Goal: Information Seeking & Learning: Check status

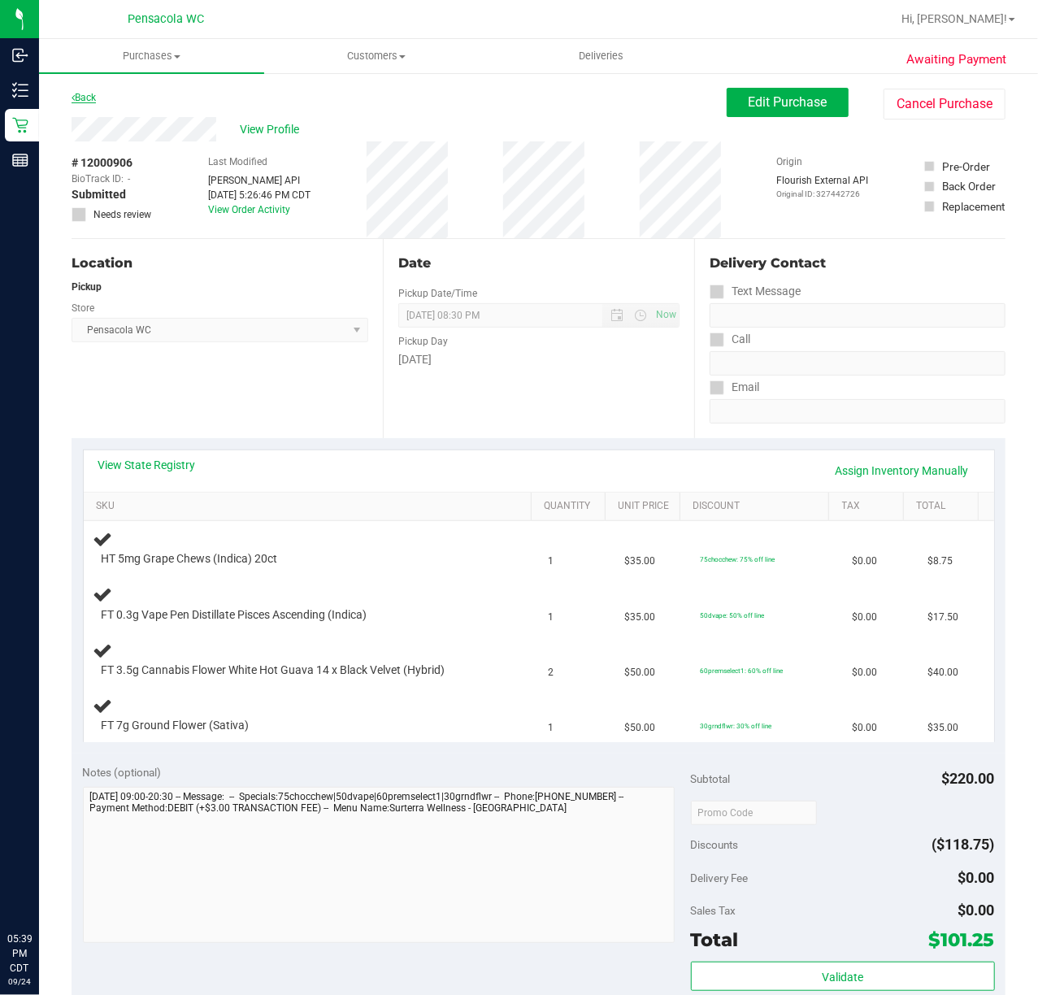
click at [94, 96] on link "Back" at bounding box center [84, 97] width 24 height 11
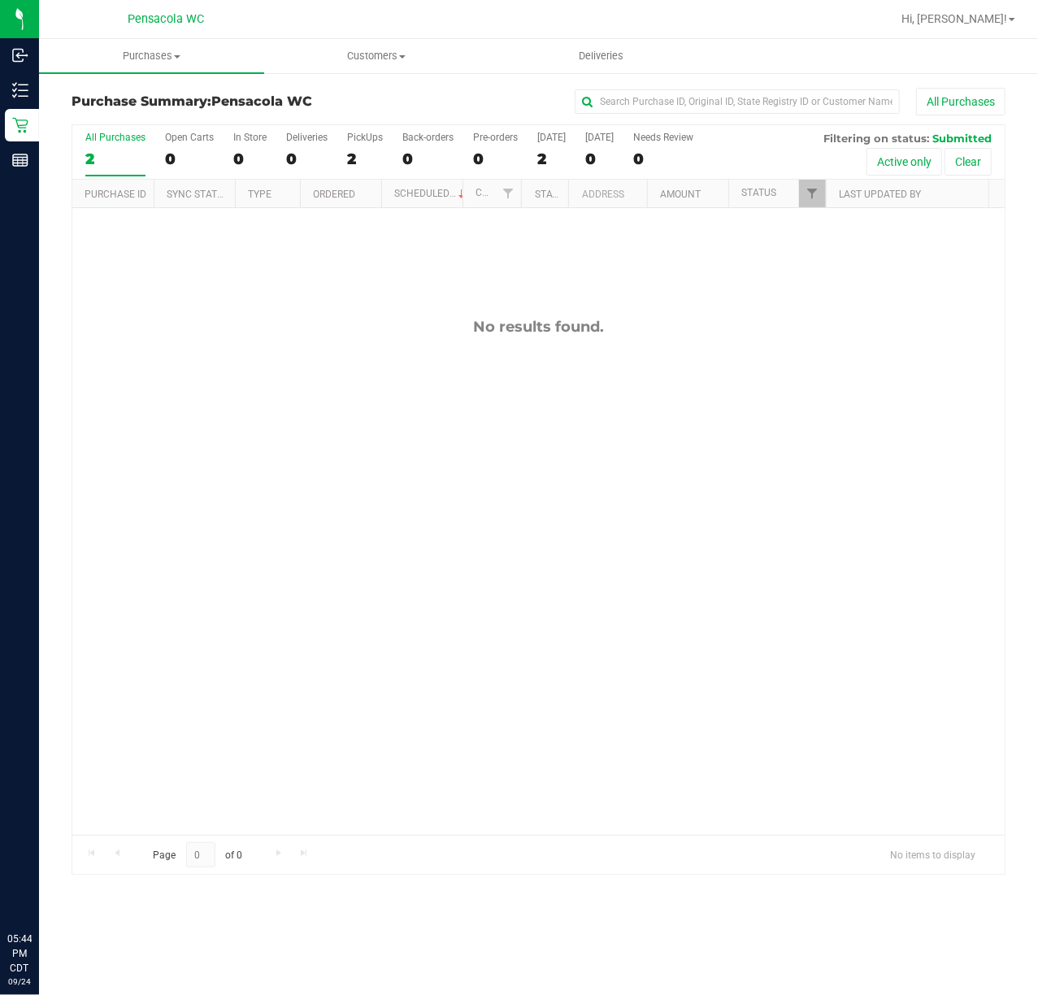
click at [737, 170] on div "All Purchases 2 Open Carts 0 In Store 0 Deliveries 0 PickUps 2 Back-orders 0 Pr…" at bounding box center [538, 152] width 933 height 54
click at [699, 106] on input "text" at bounding box center [737, 101] width 325 height 24
click at [807, 189] on span "Filter" at bounding box center [812, 193] width 13 height 13
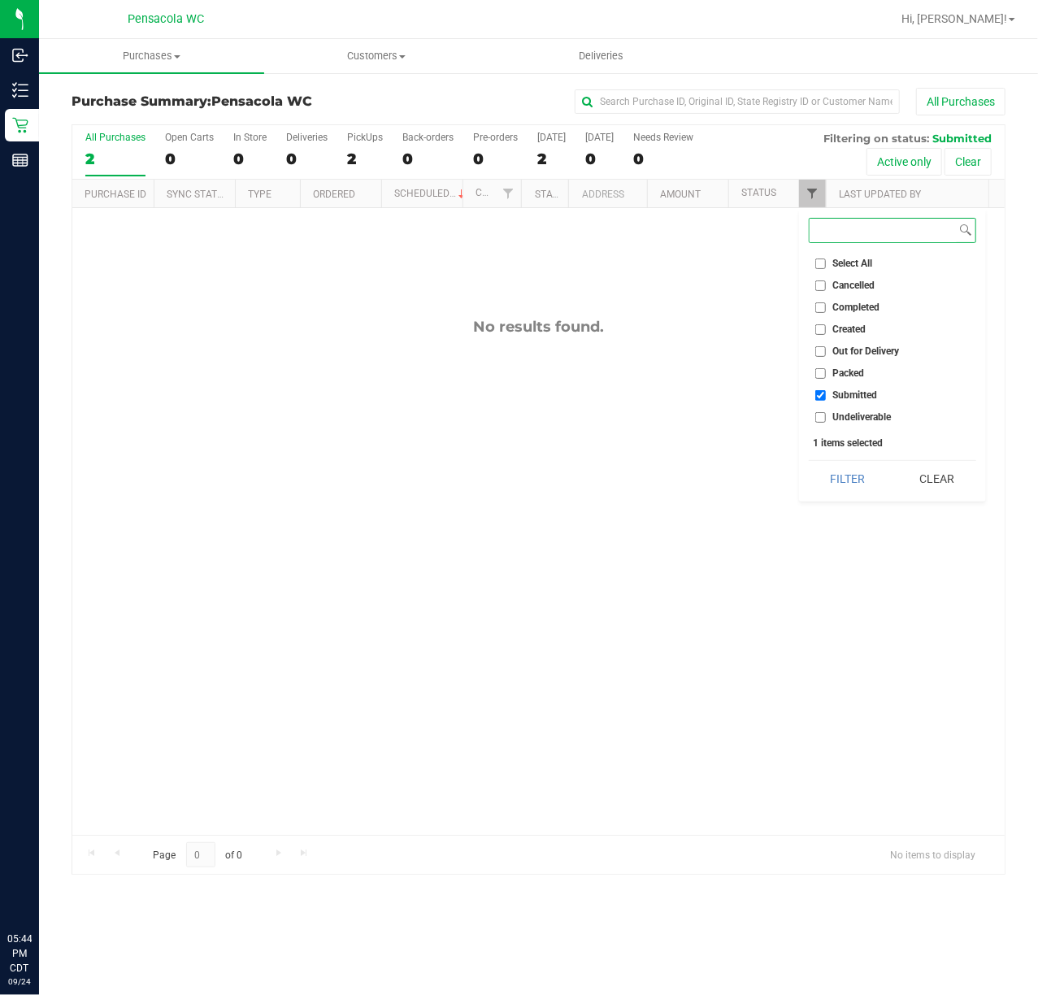
click at [811, 194] on span "Filter" at bounding box center [812, 193] width 13 height 13
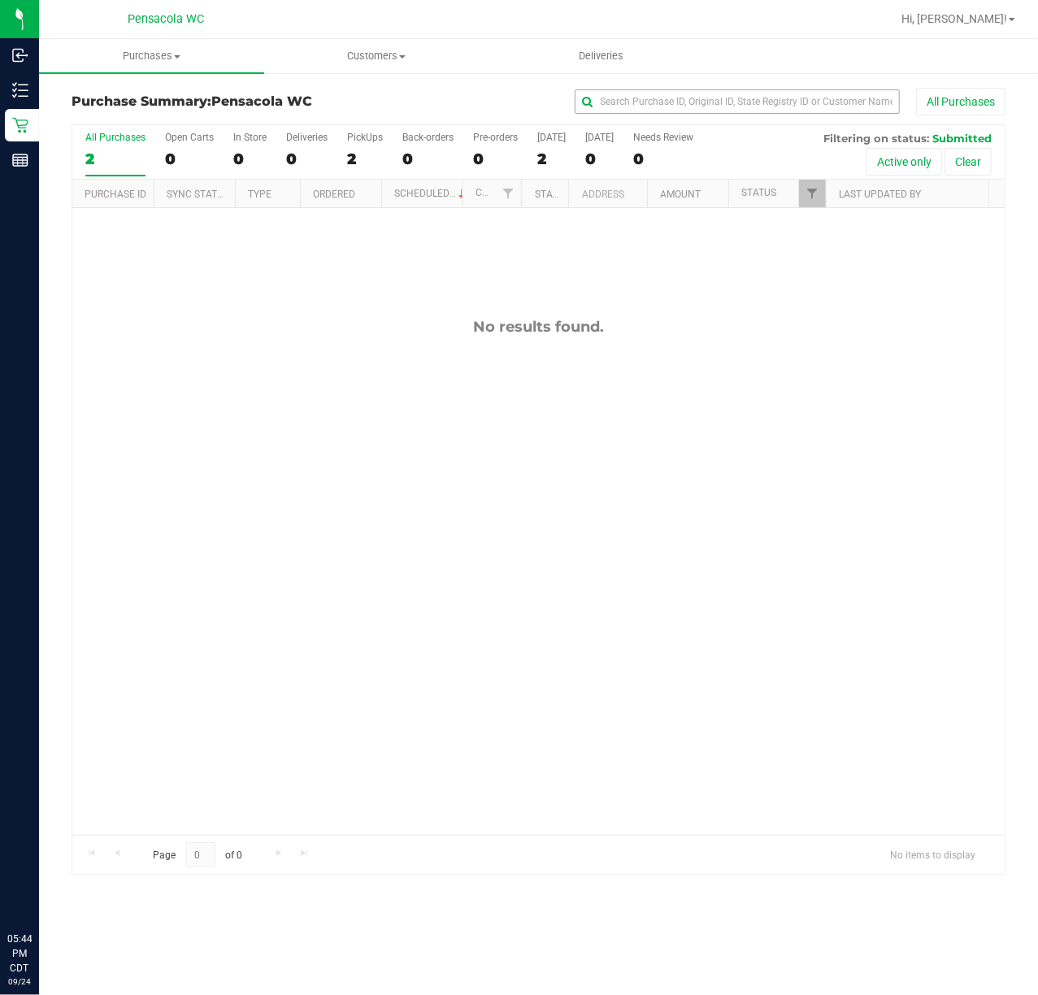
click at [696, 102] on input "text" at bounding box center [737, 101] width 325 height 24
type input "dixon makeelah"
click at [806, 197] on span "Filter" at bounding box center [812, 193] width 13 height 13
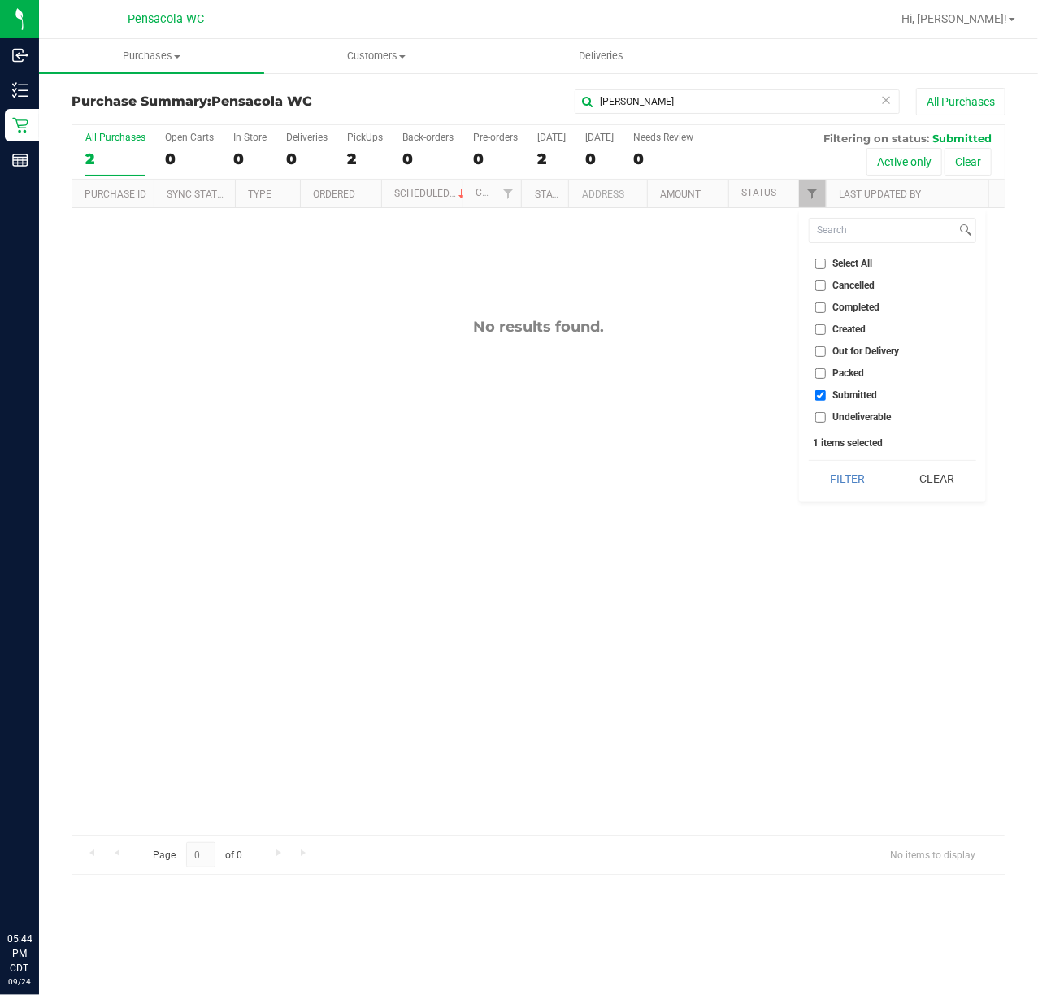
click at [850, 260] on span "Select All" at bounding box center [853, 264] width 40 height 10
click at [826, 260] on input "Select All" at bounding box center [821, 264] width 11 height 11
checkbox input "true"
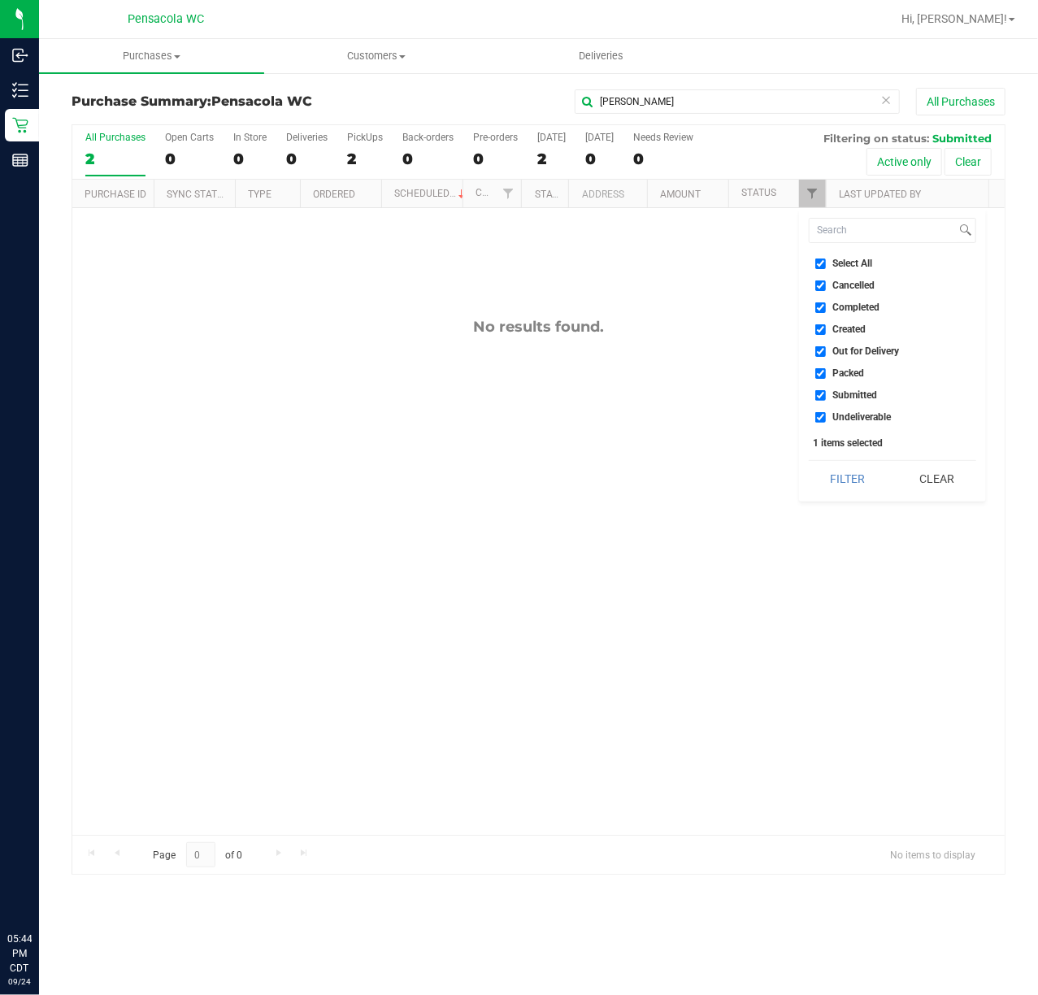
checkbox input "true"
click at [852, 475] on button "Filter" at bounding box center [848, 479] width 78 height 36
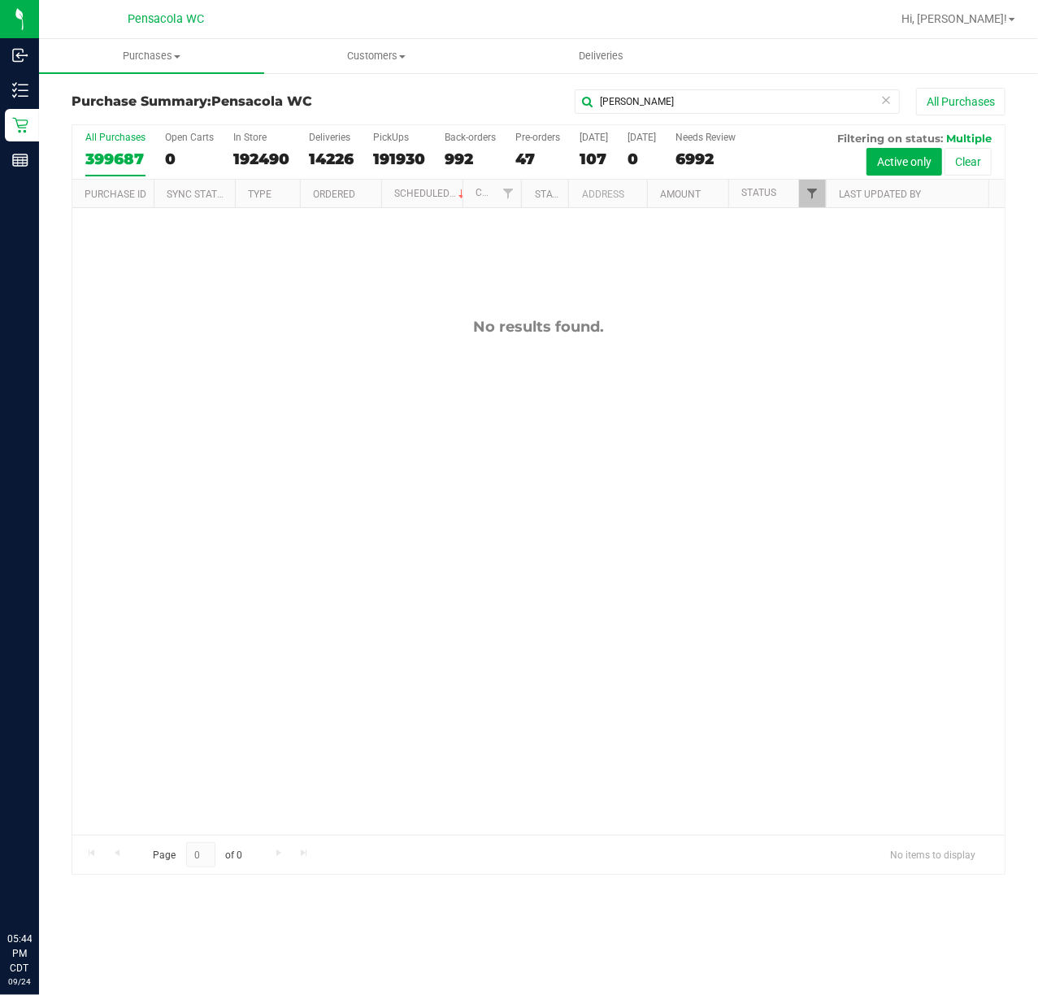
click at [811, 194] on span "Filter" at bounding box center [812, 193] width 13 height 13
click at [759, 95] on input "dixon makeelah" at bounding box center [737, 101] width 325 height 24
click at [811, 197] on span "Filter" at bounding box center [812, 193] width 13 height 13
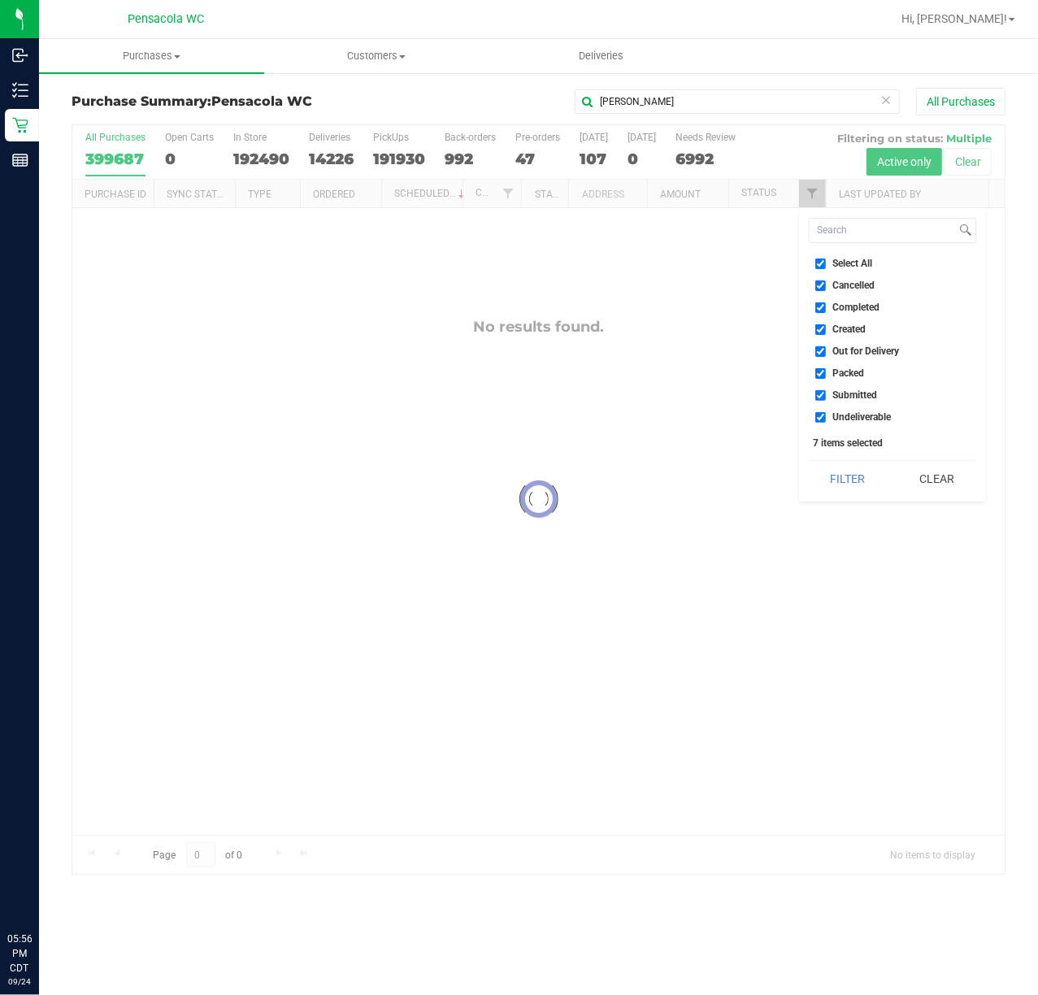
click at [860, 261] on span "Select All" at bounding box center [853, 264] width 40 height 10
click at [826, 261] on input "Select All" at bounding box center [821, 264] width 11 height 11
checkbox input "false"
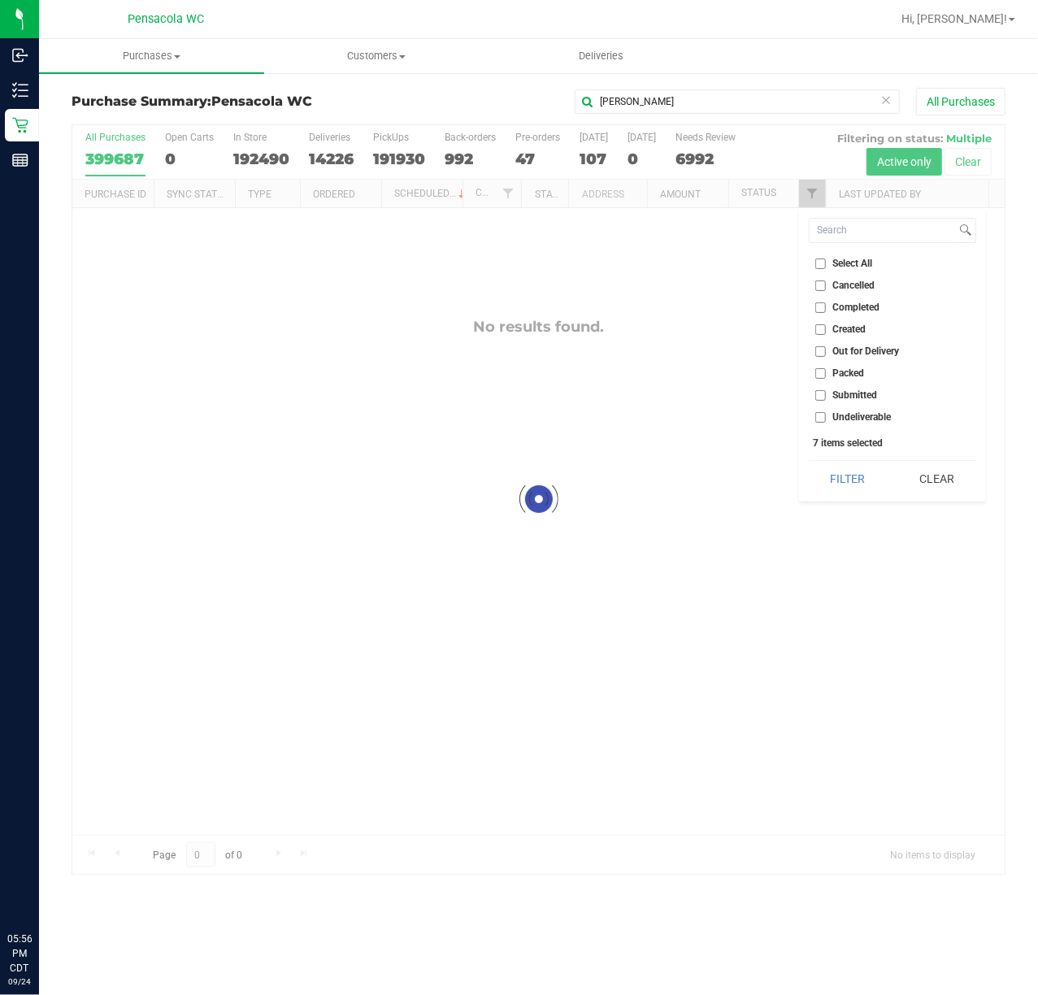
checkbox input "false"
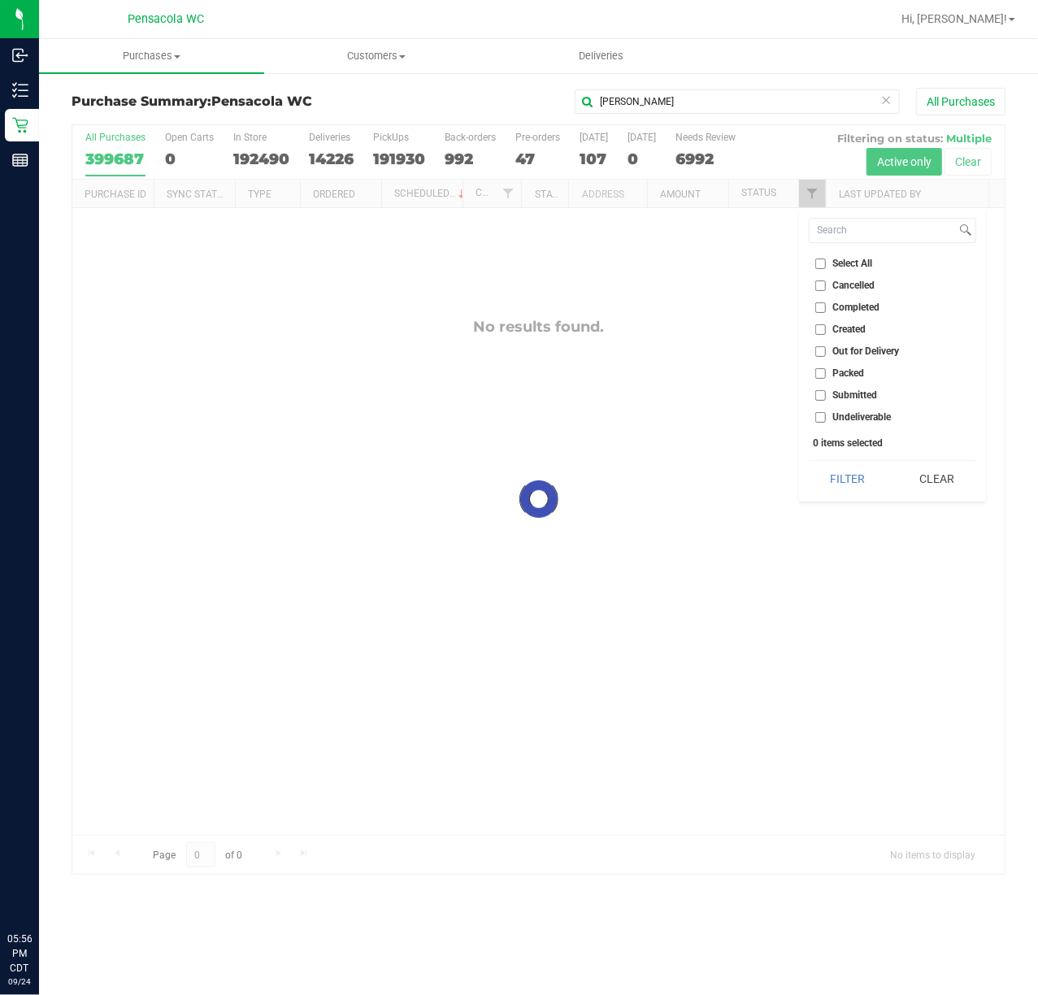
click at [852, 265] on span "Select All" at bounding box center [853, 264] width 40 height 10
click at [826, 265] on input "Select All" at bounding box center [821, 264] width 11 height 11
checkbox input "true"
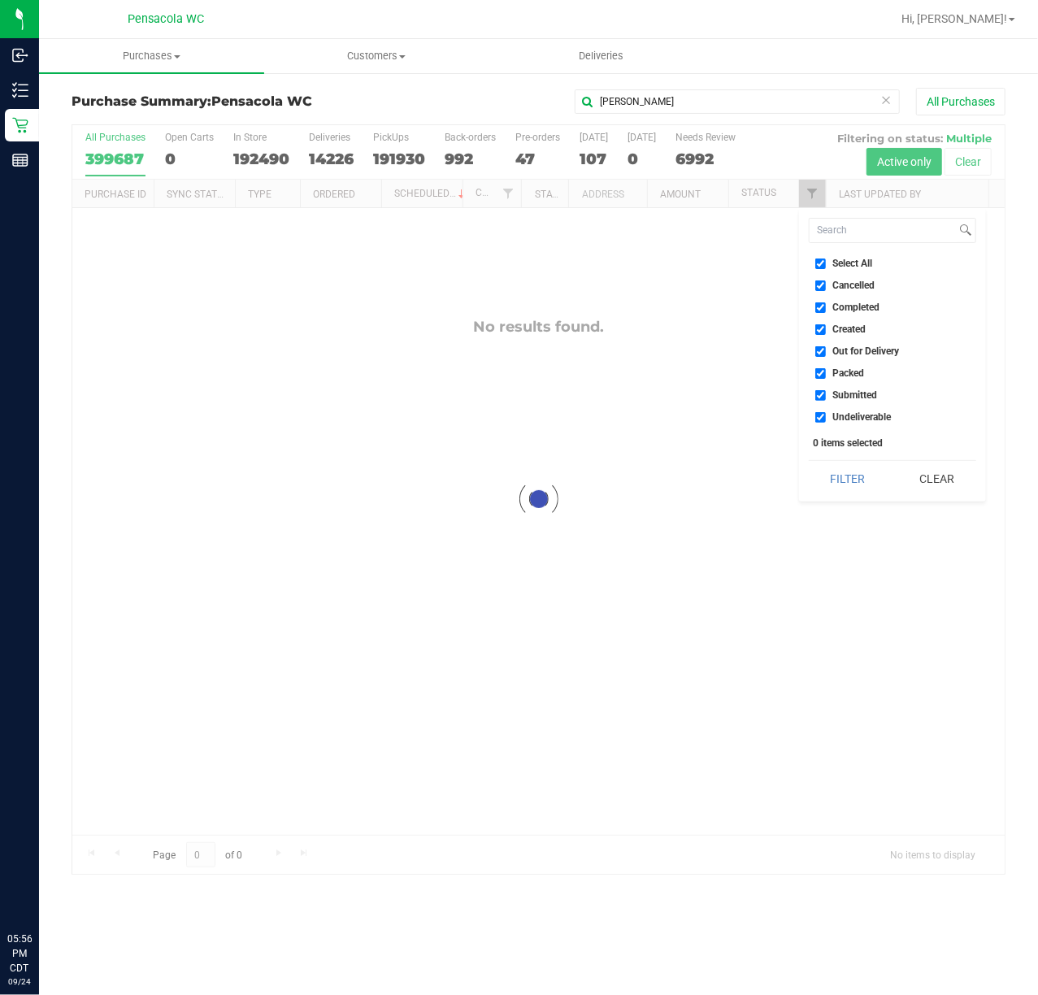
checkbox input "true"
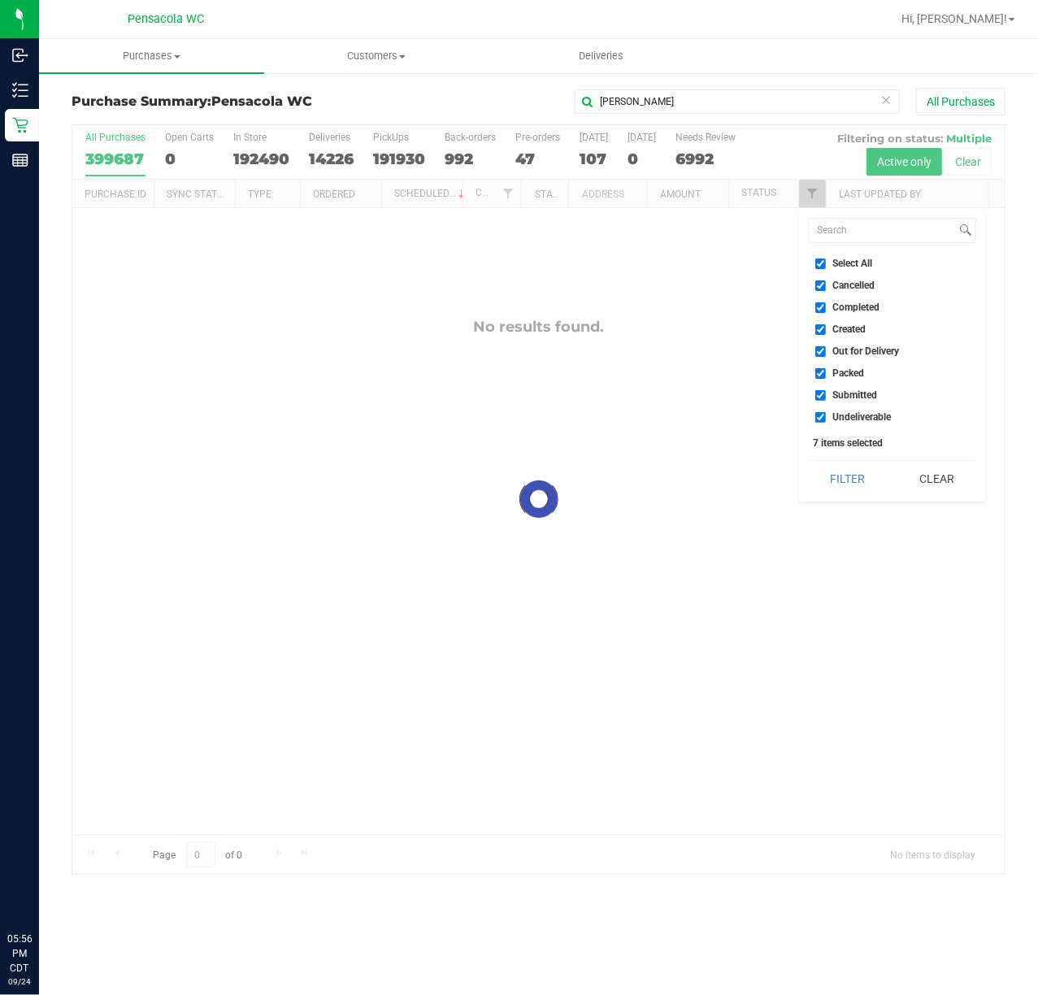
click at [869, 262] on span "Select All" at bounding box center [853, 264] width 40 height 10
click at [826, 262] on input "Select All" at bounding box center [821, 264] width 11 height 11
checkbox input "false"
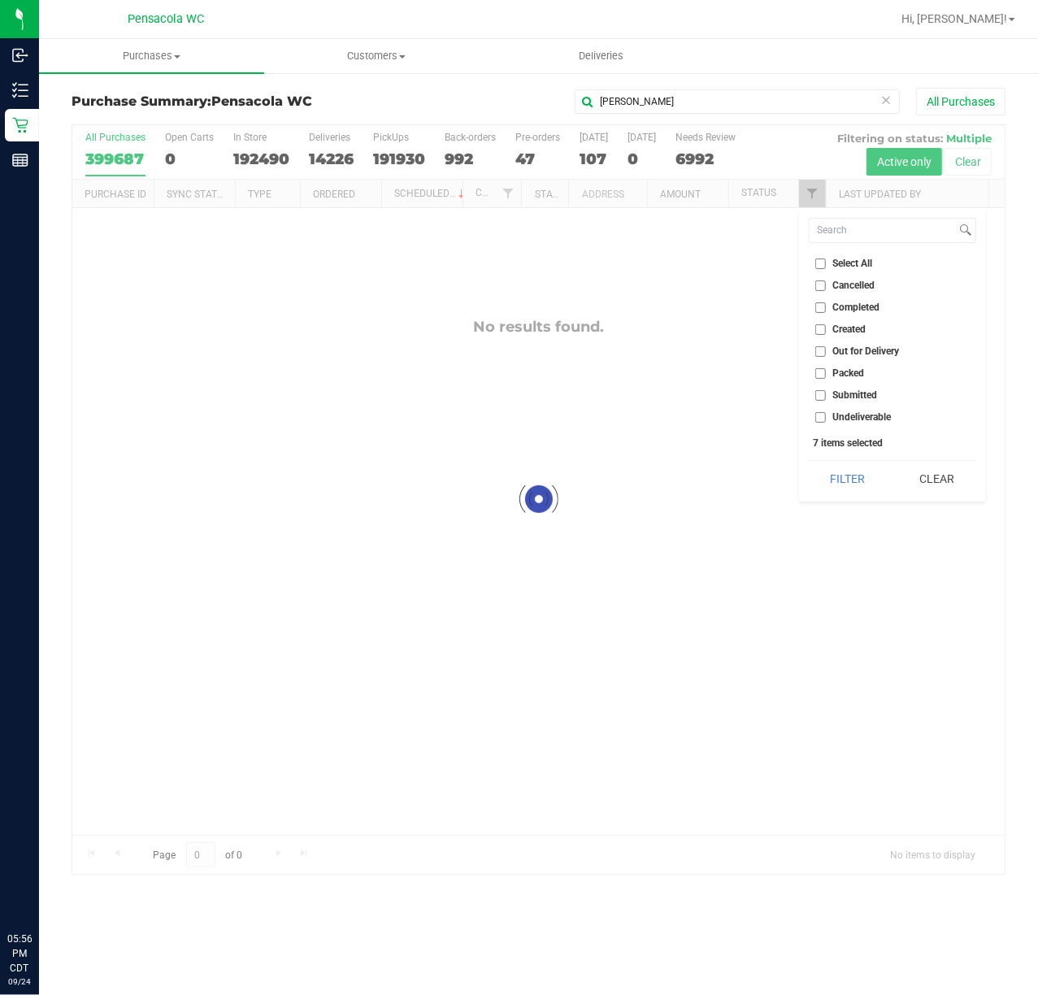
checkbox input "false"
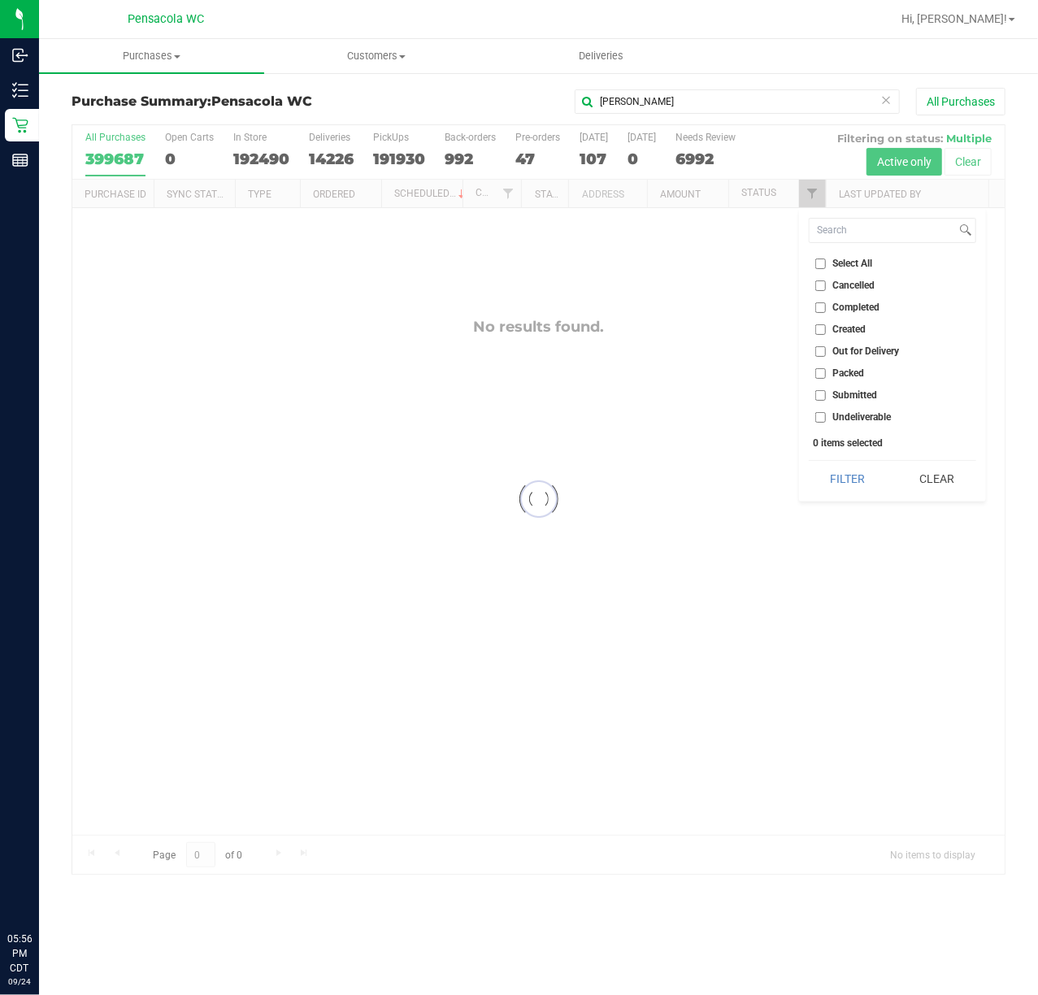
click at [863, 394] on span "Submitted" at bounding box center [855, 395] width 45 height 10
click at [826, 394] on input "Submitted" at bounding box center [821, 395] width 11 height 11
checkbox input "true"
click at [859, 466] on button "Filter" at bounding box center [848, 479] width 78 height 36
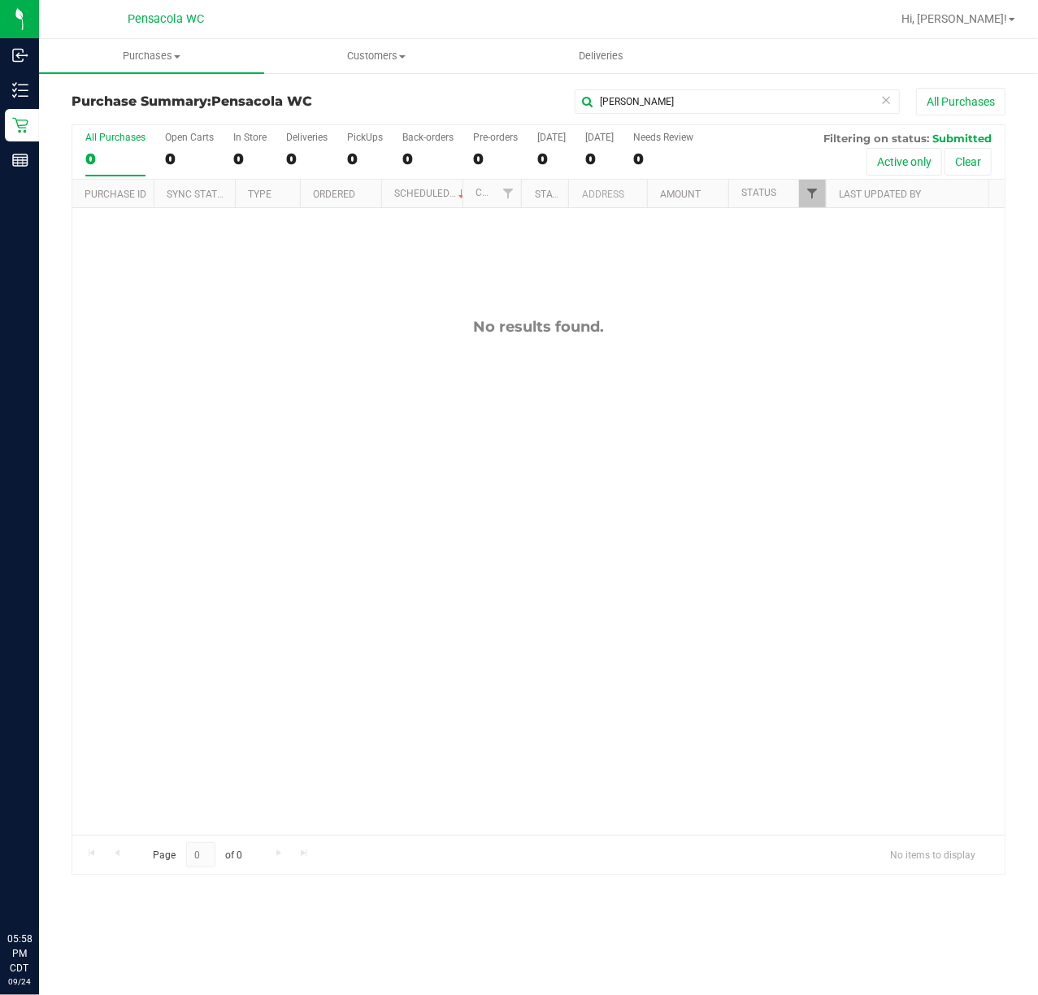
click at [810, 194] on span "Filter" at bounding box center [812, 193] width 13 height 13
click at [863, 374] on span "Packed" at bounding box center [849, 373] width 32 height 10
click at [826, 374] on input "Packed" at bounding box center [821, 373] width 11 height 11
checkbox input "true"
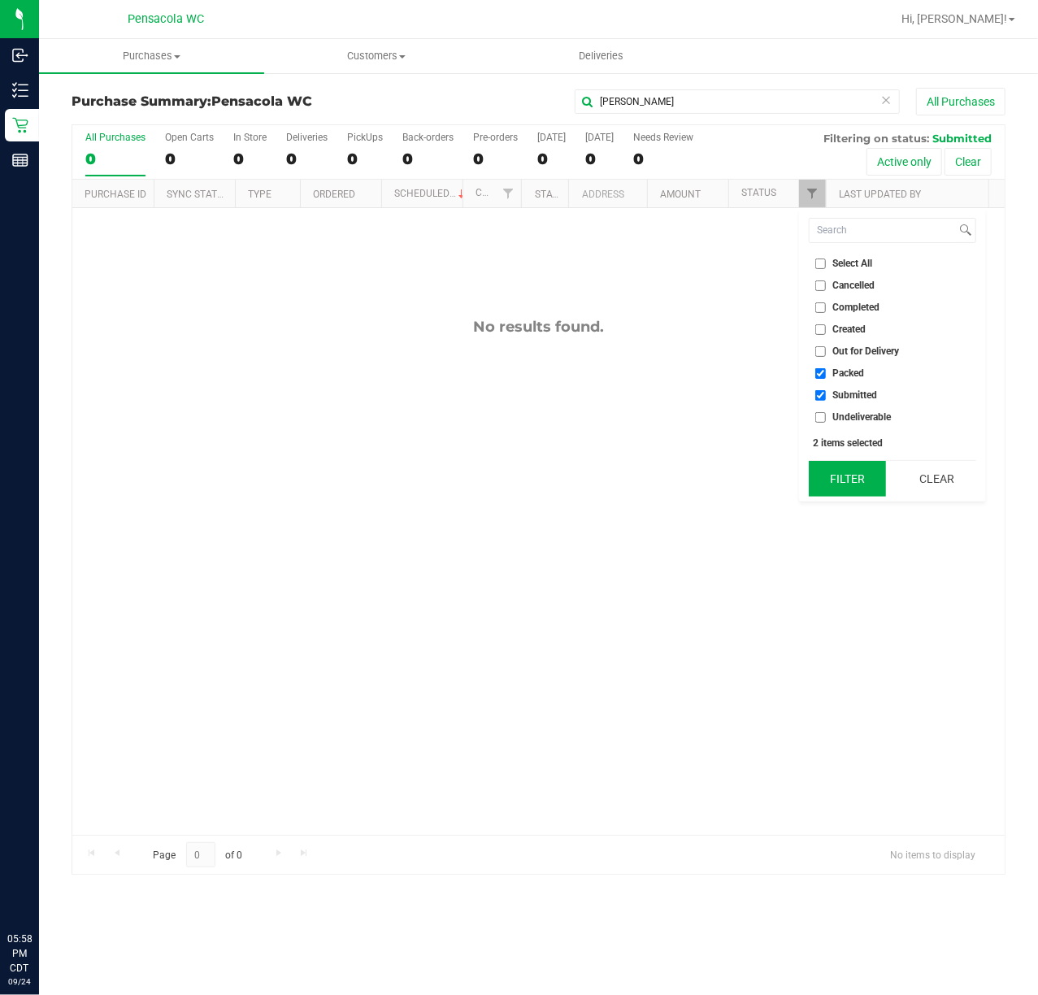
click at [859, 481] on button "Filter" at bounding box center [848, 479] width 78 height 36
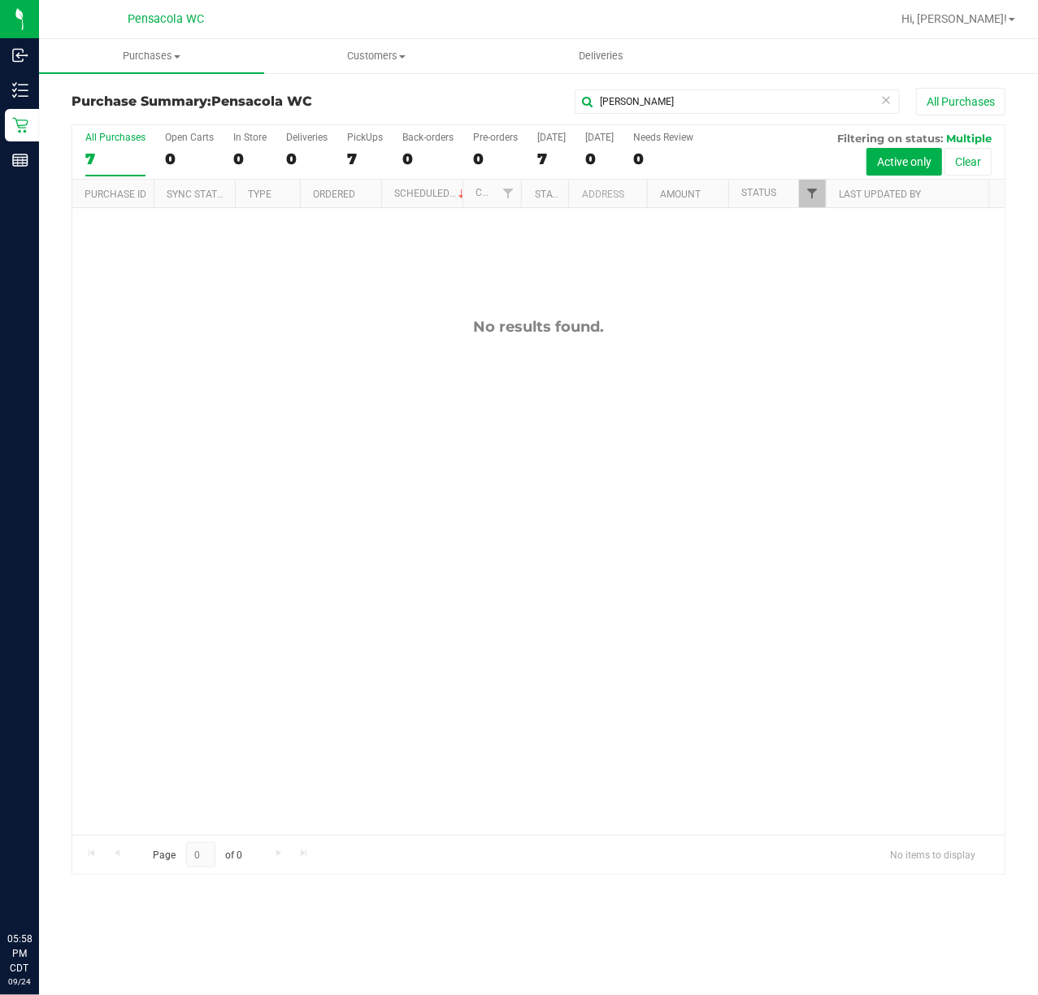
click at [815, 196] on span "Filter" at bounding box center [812, 193] width 13 height 13
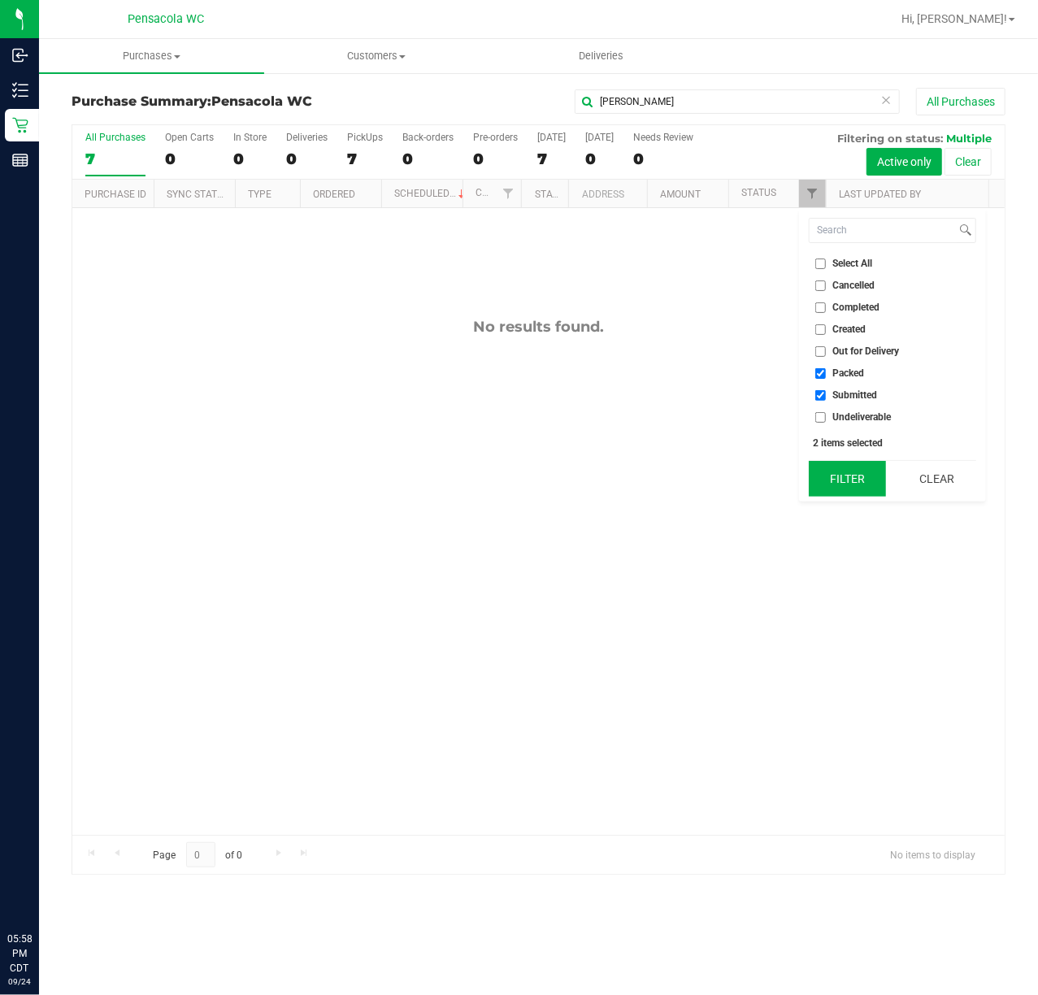
click at [850, 476] on button "Filter" at bounding box center [848, 479] width 78 height 36
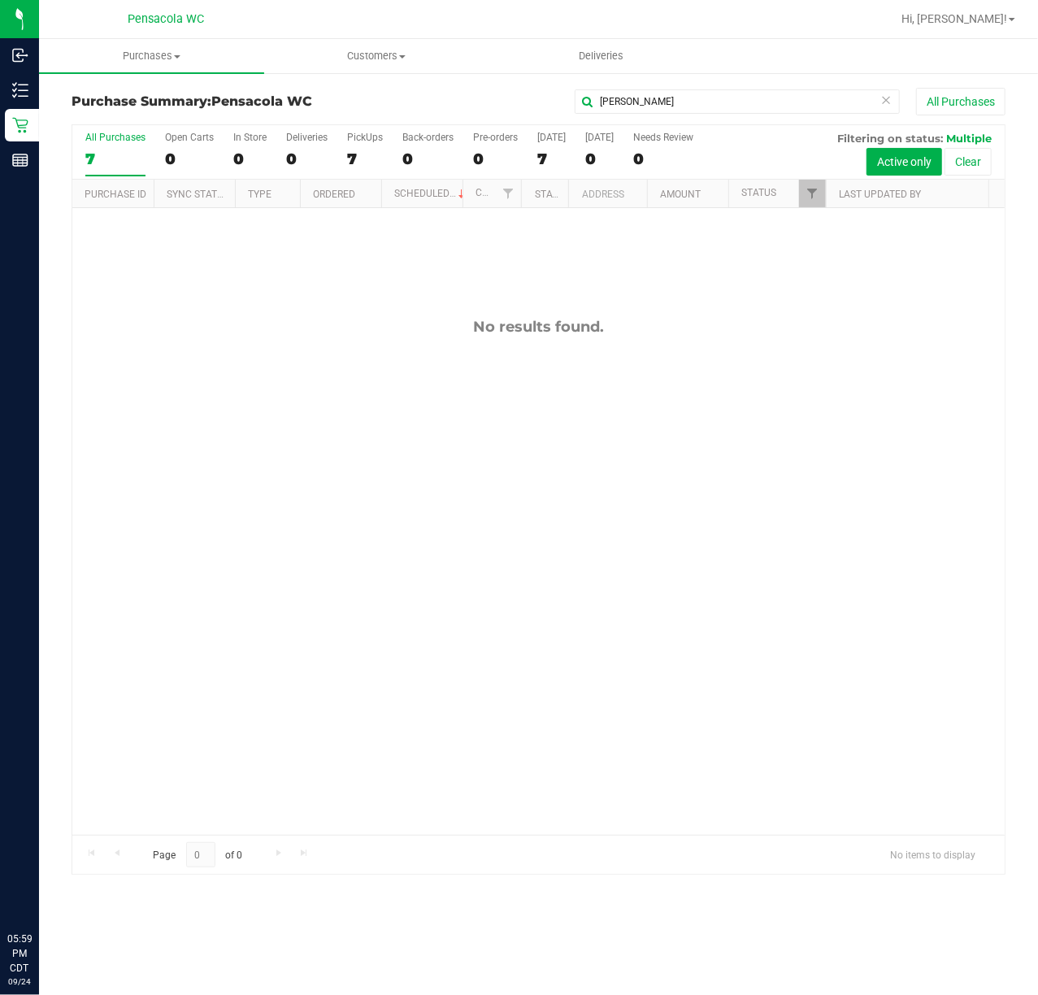
click at [23, 127] on icon at bounding box center [20, 125] width 16 height 16
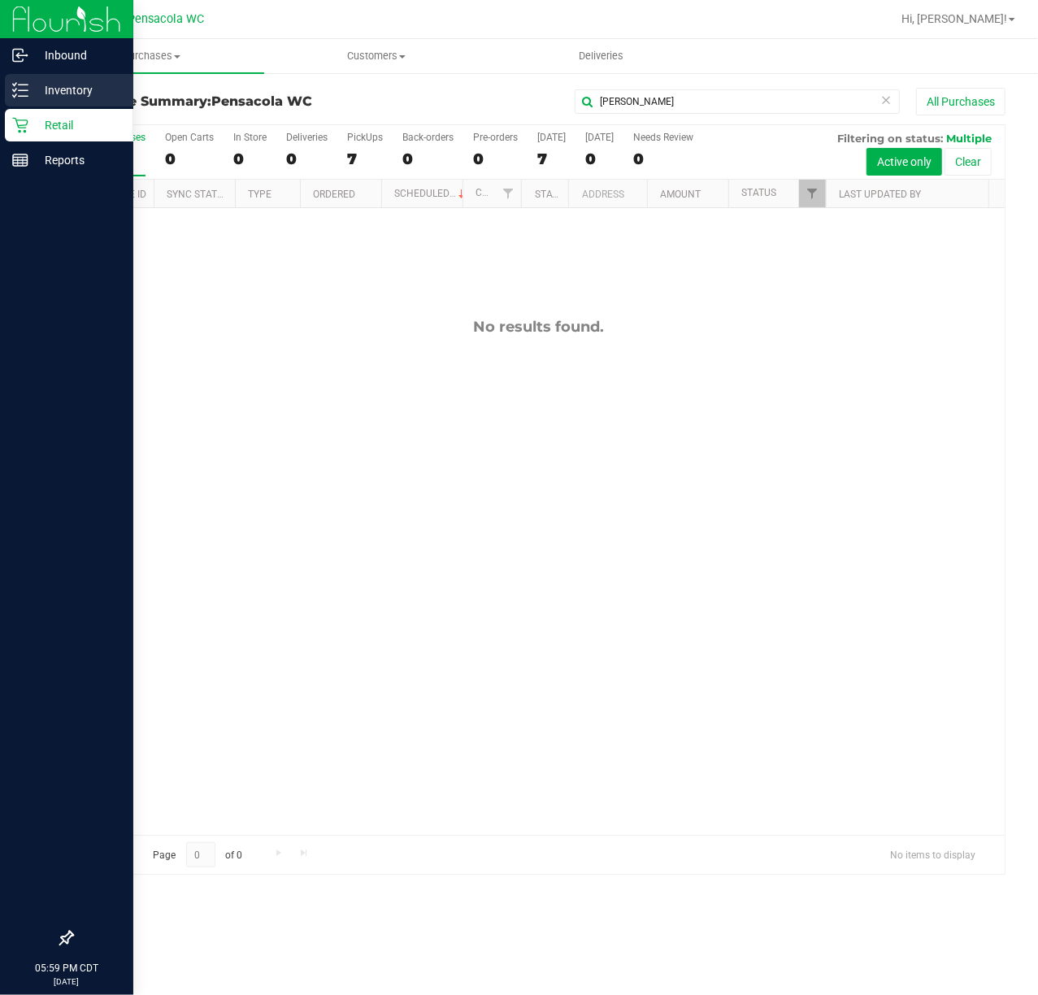
click at [75, 89] on p "Inventory" at bounding box center [77, 90] width 98 height 20
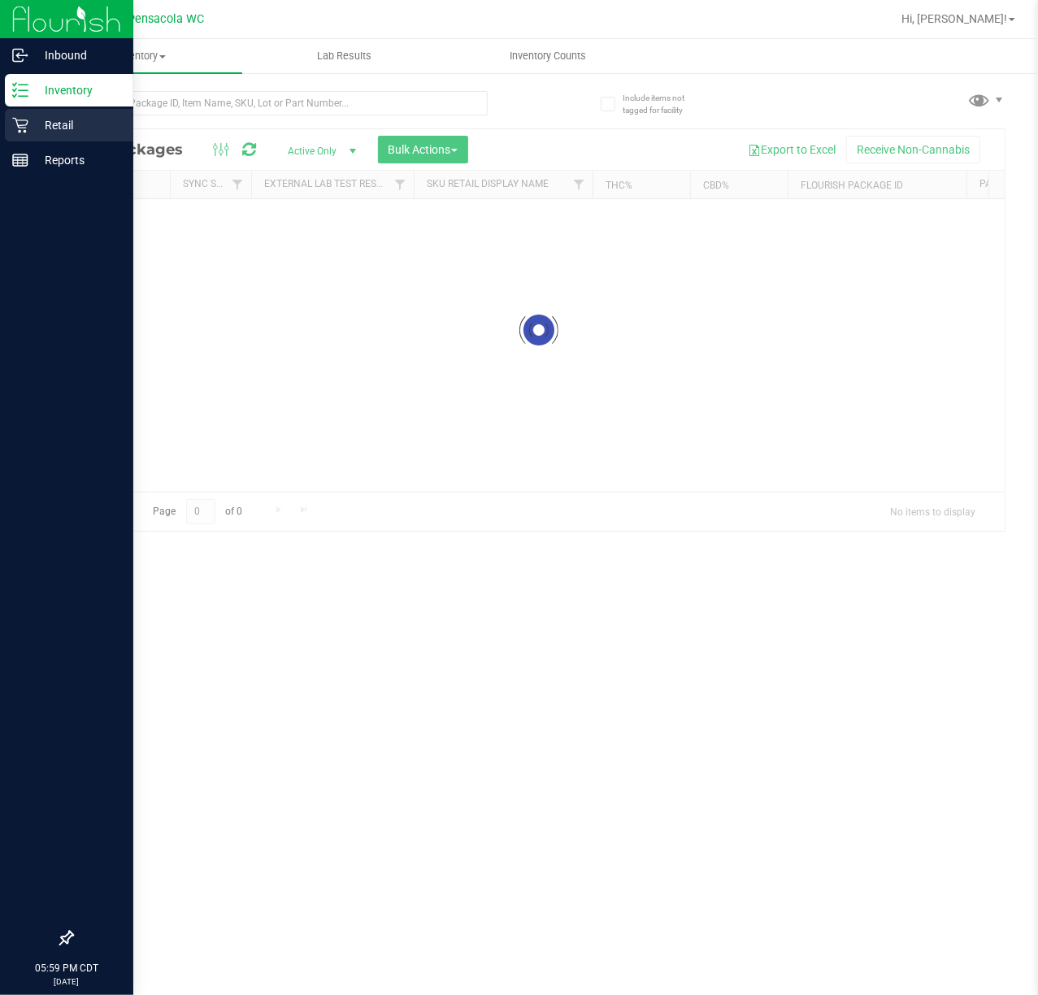
click at [59, 121] on p "Retail" at bounding box center [77, 125] width 98 height 20
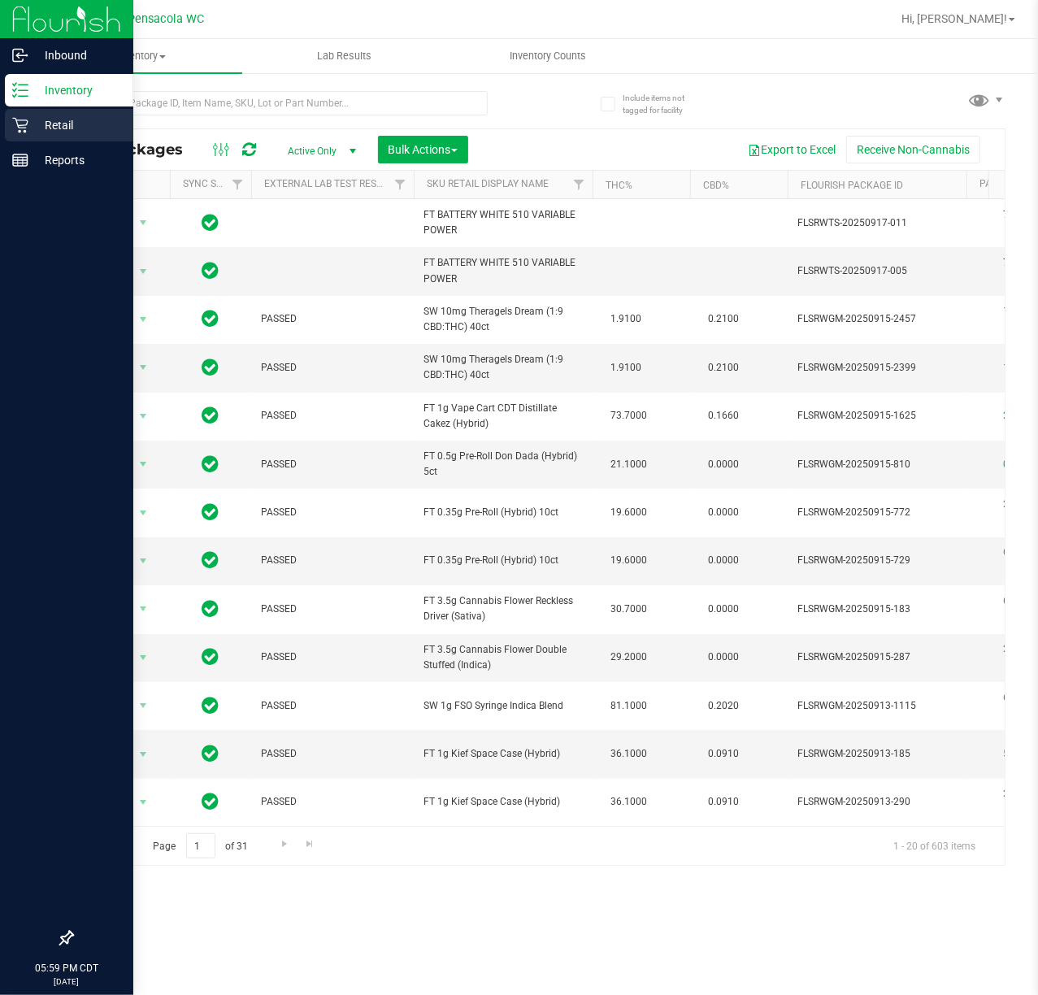
click at [54, 130] on p "Retail" at bounding box center [77, 125] width 98 height 20
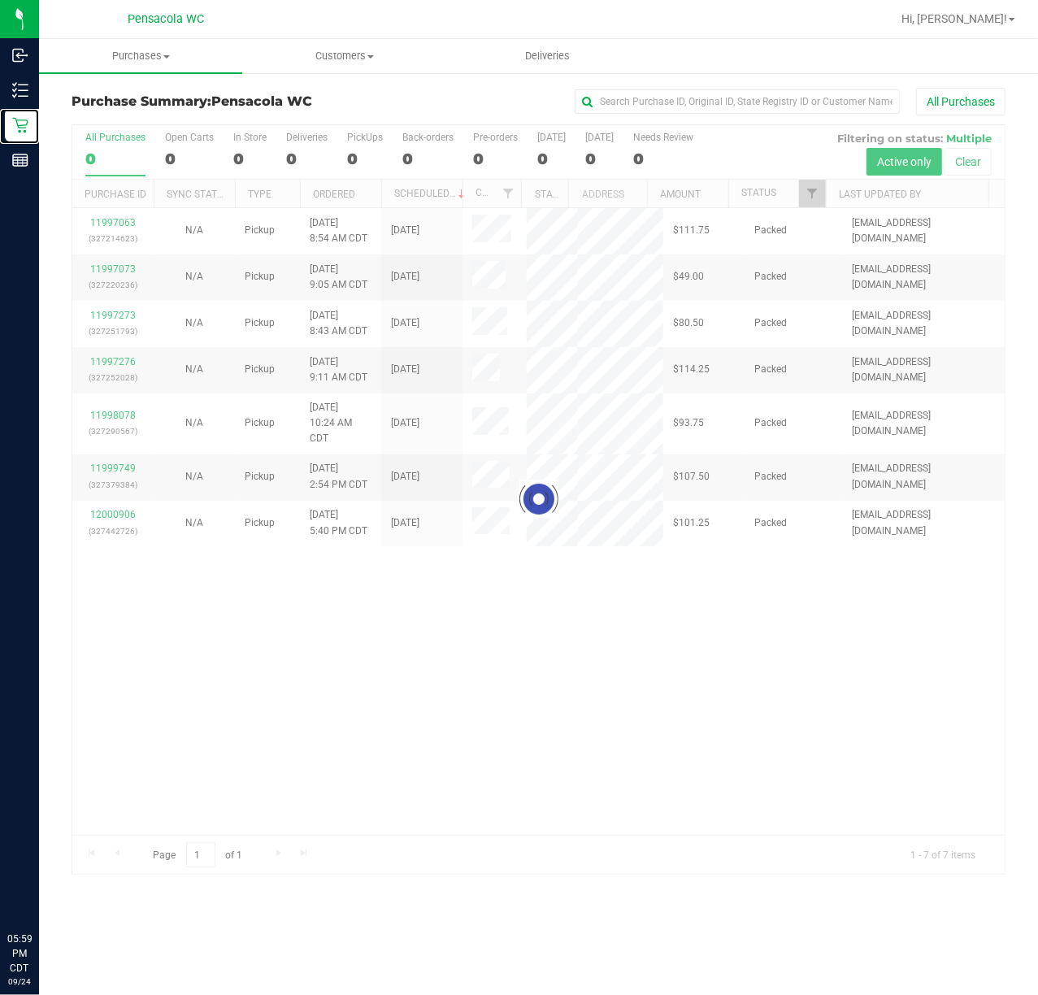
click at [810, 194] on div at bounding box center [538, 499] width 933 height 749
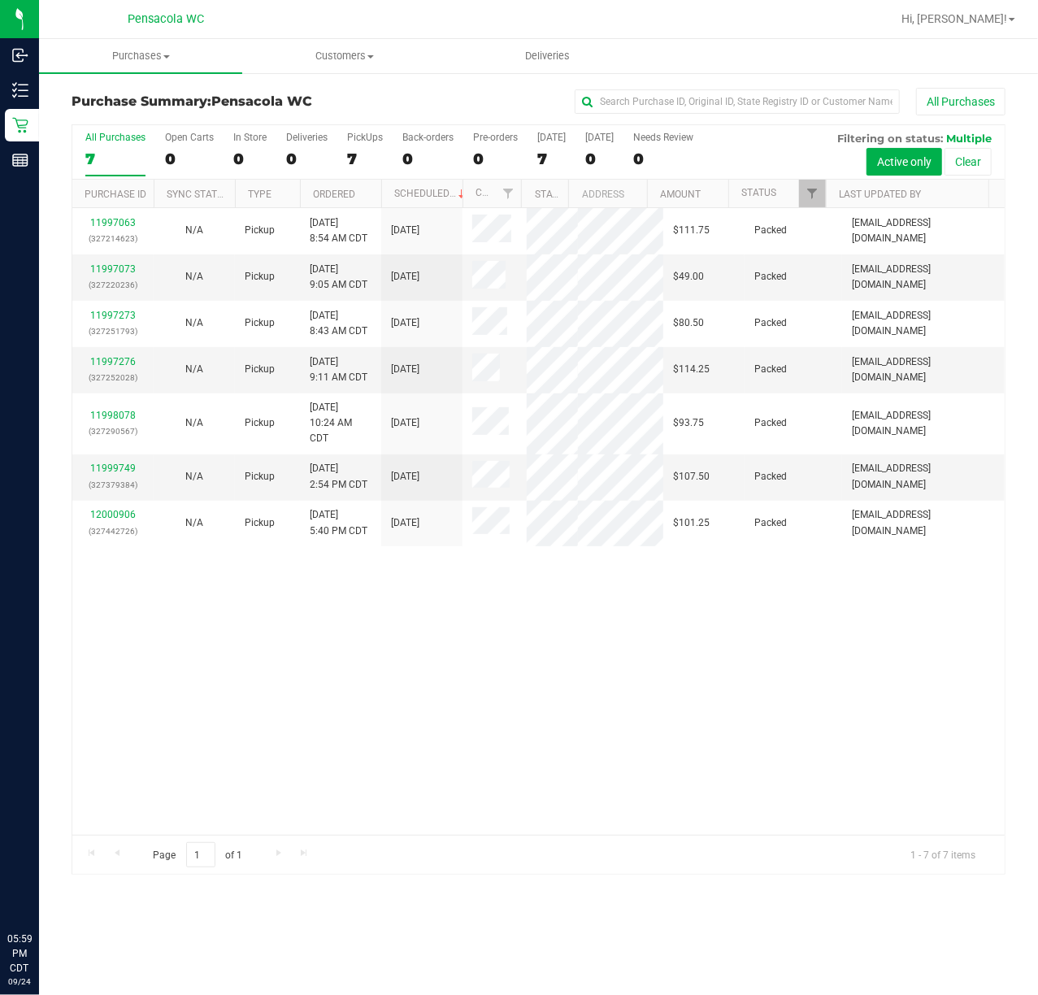
click at [124, 368] on link "11997276" at bounding box center [113, 361] width 46 height 11
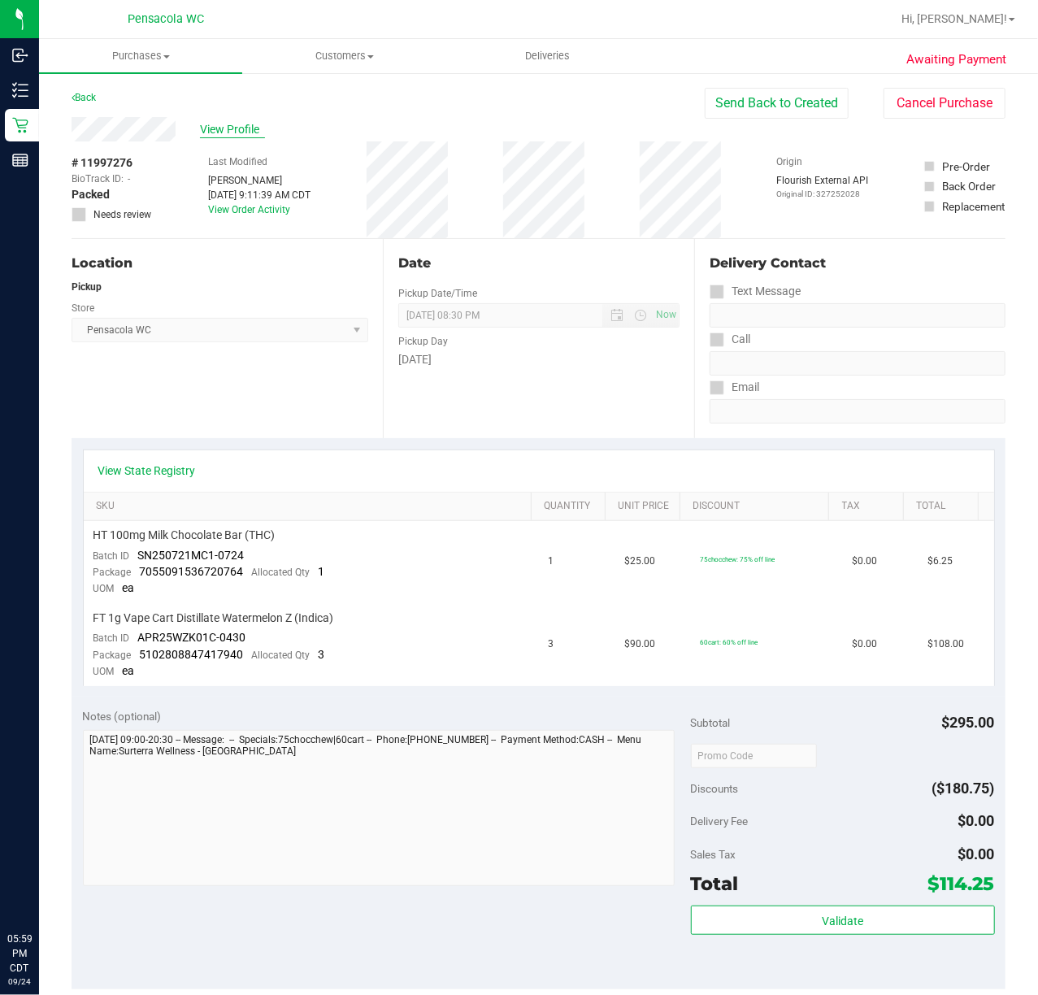
click at [222, 128] on span "View Profile" at bounding box center [232, 129] width 65 height 17
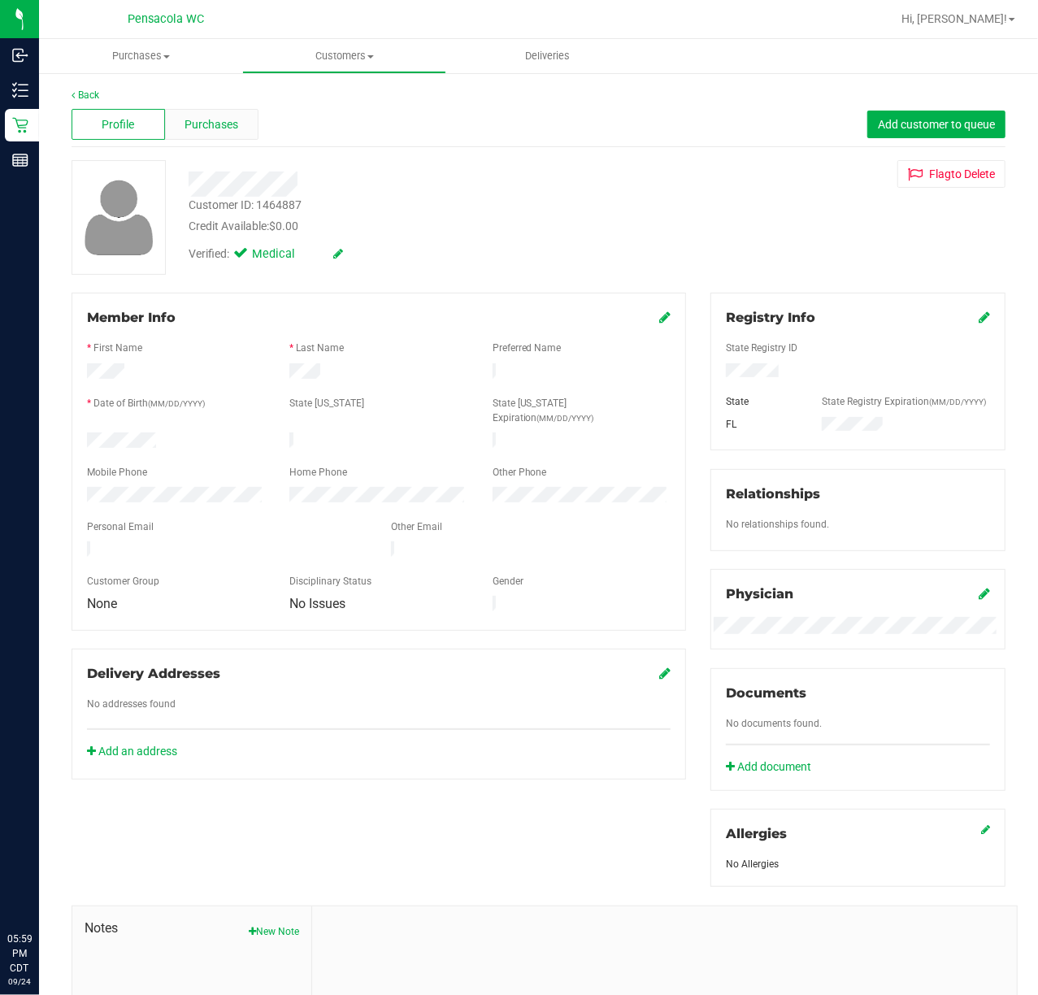
click at [210, 130] on span "Purchases" at bounding box center [212, 124] width 54 height 17
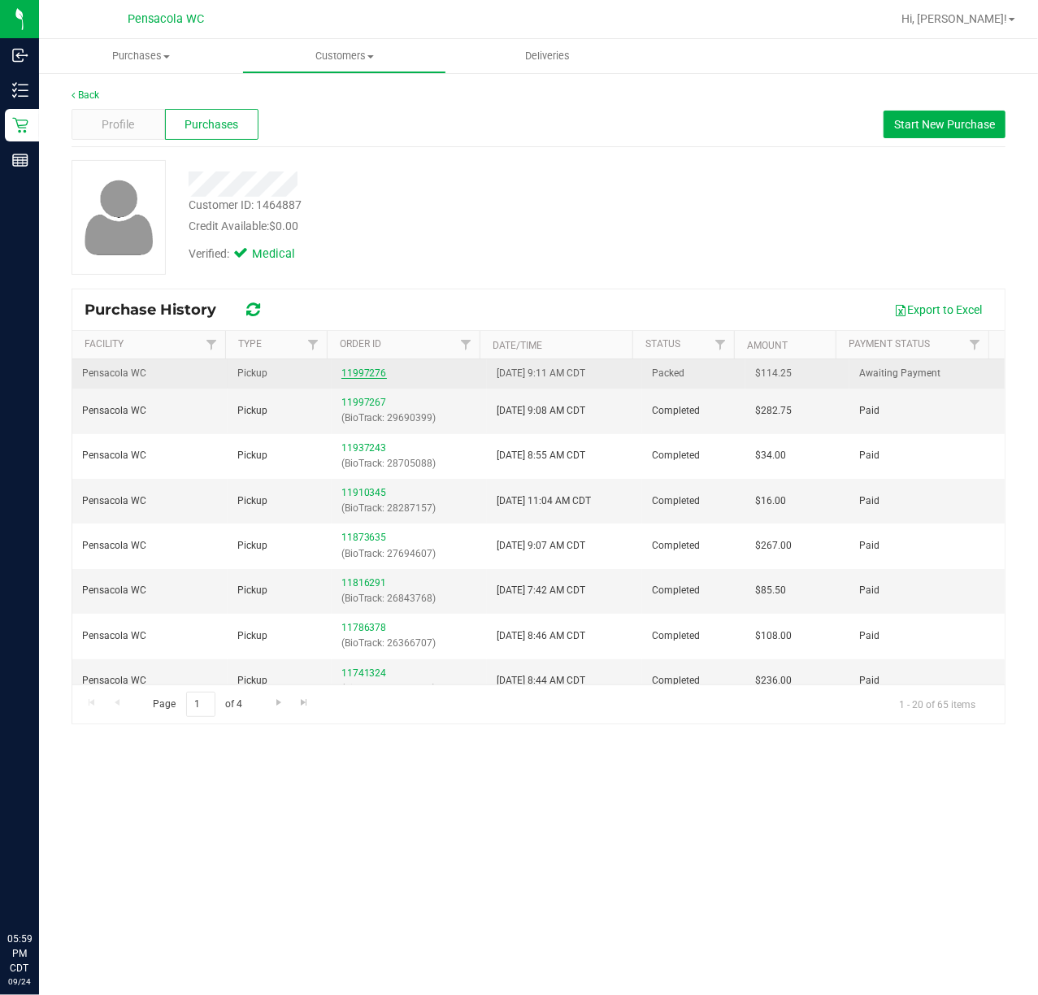
click at [371, 376] on link "11997276" at bounding box center [364, 373] width 46 height 11
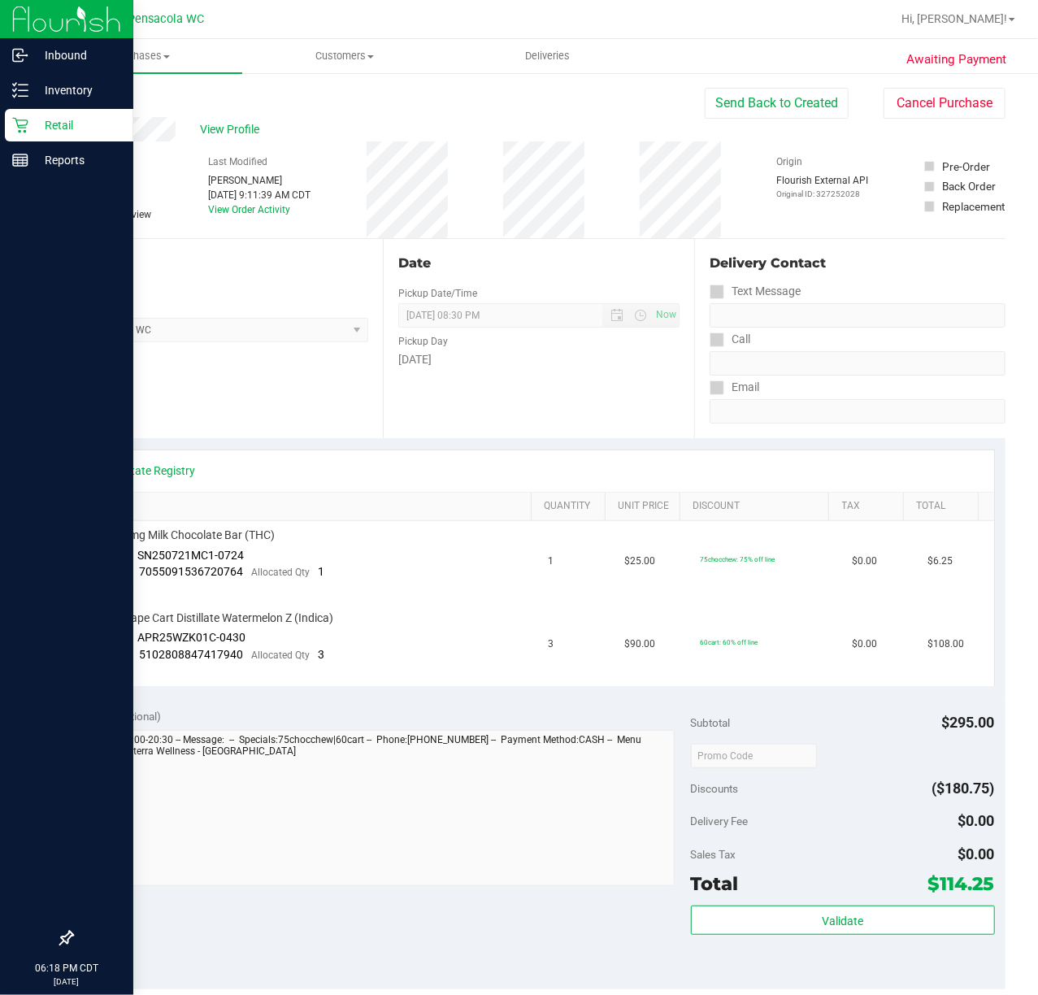
click at [18, 120] on icon at bounding box center [19, 125] width 15 height 15
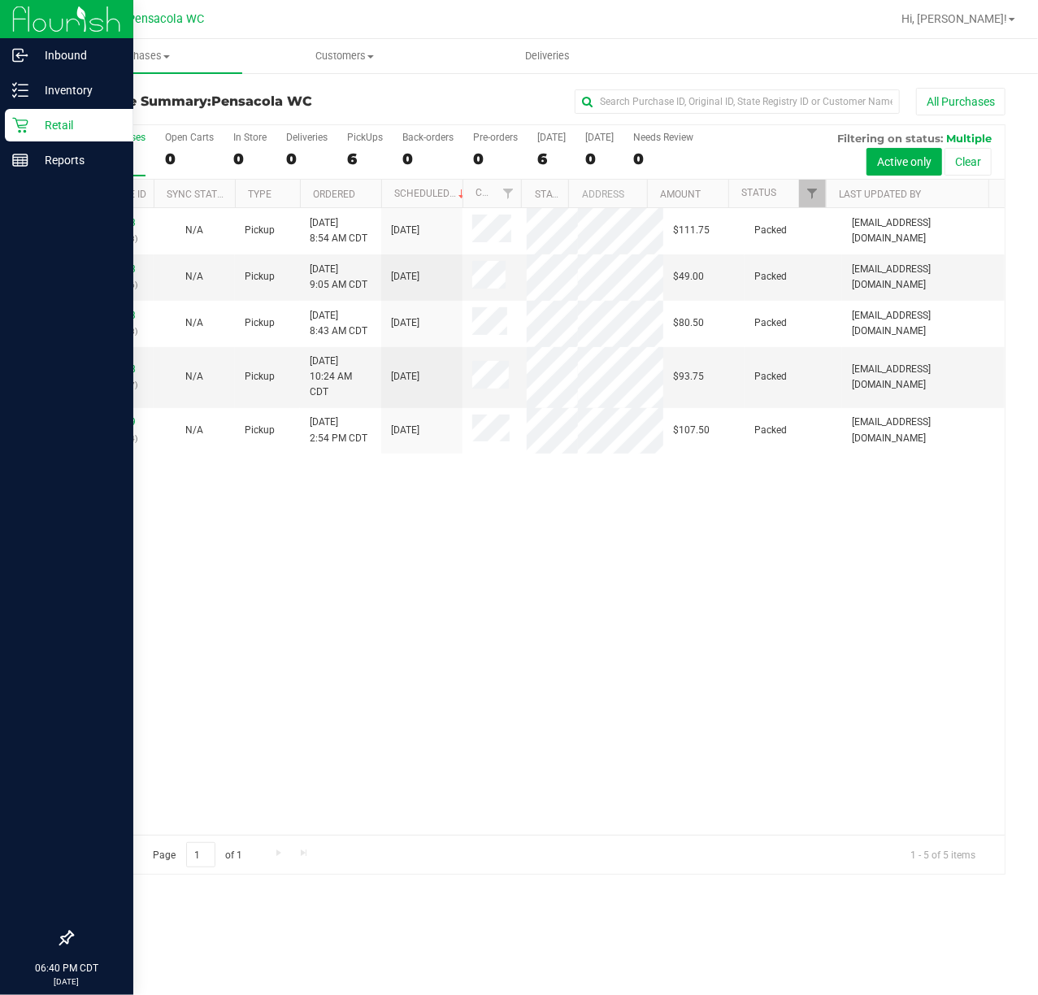
click at [0, 109] on link "Retail" at bounding box center [66, 126] width 133 height 35
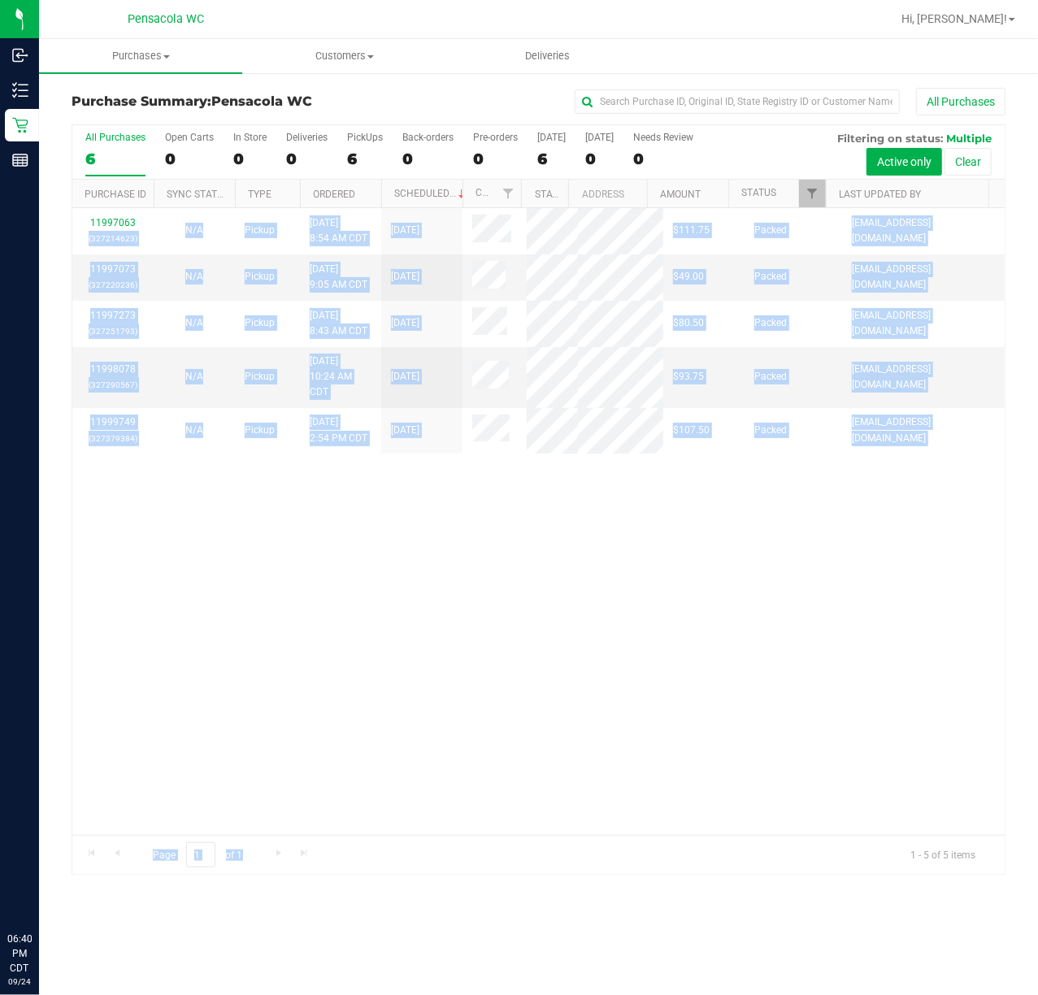
drag, startPoint x: 226, startPoint y: 1038, endPoint x: 255, endPoint y: 1038, distance: 29.3
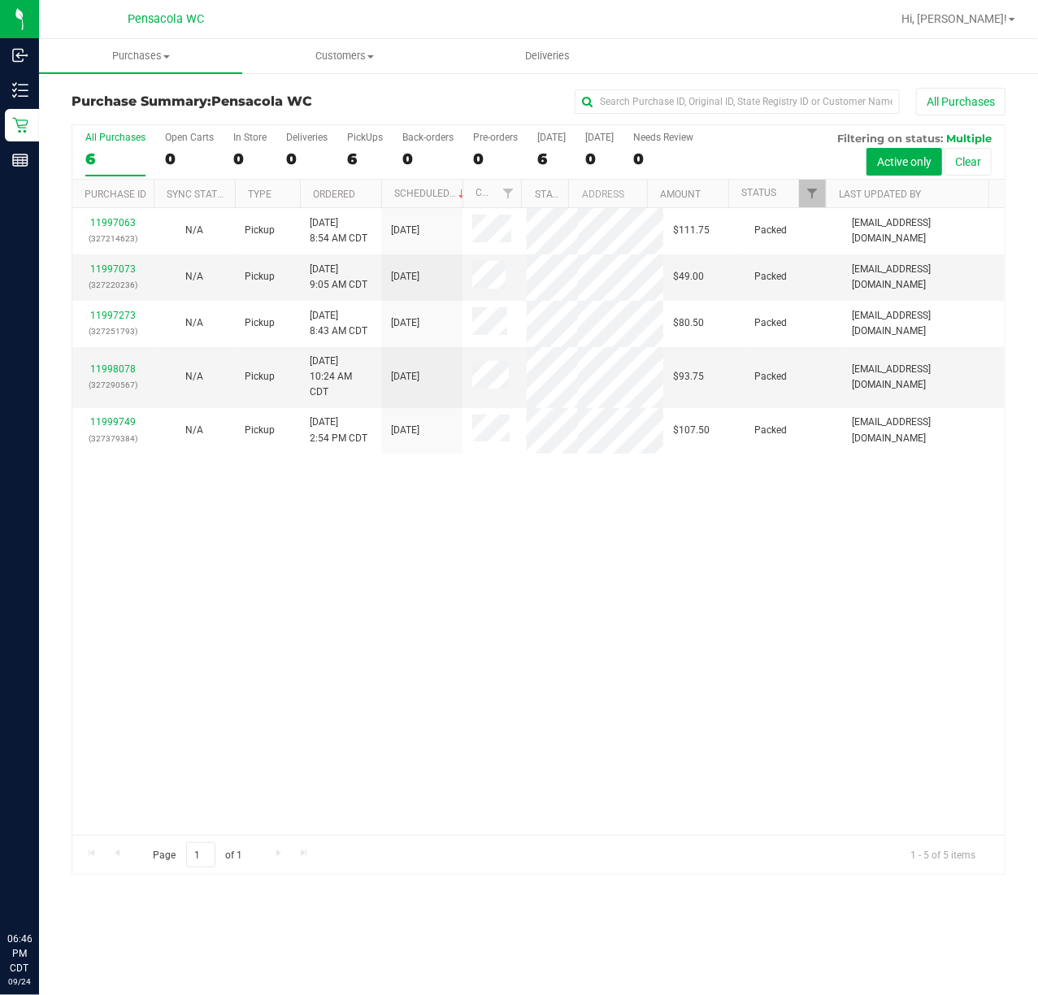
click at [400, 644] on div "11997063 (327214623) N/A Pickup 9/24/2025 8:54 AM CDT 9/24/2025 $111.75 Packed …" at bounding box center [538, 521] width 933 height 627
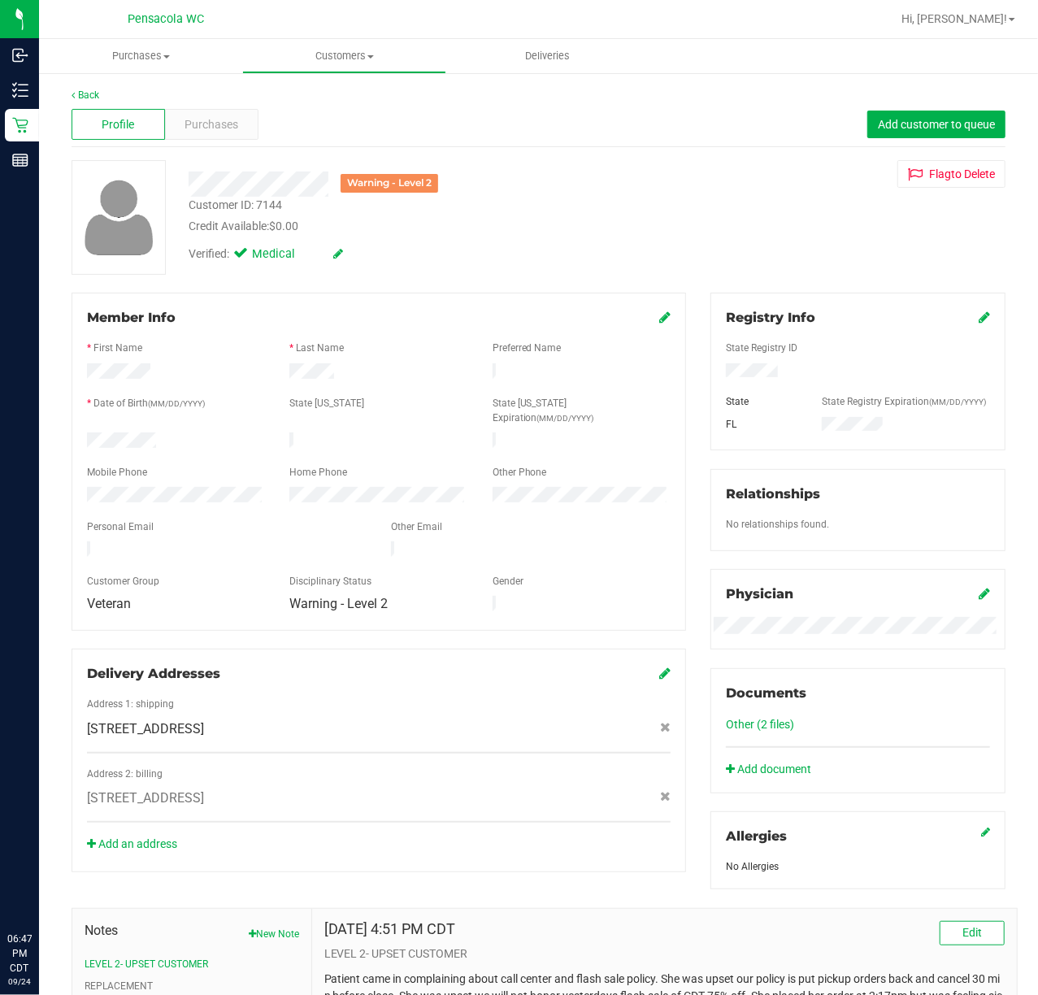
click at [659, 316] on icon at bounding box center [664, 317] width 11 height 13
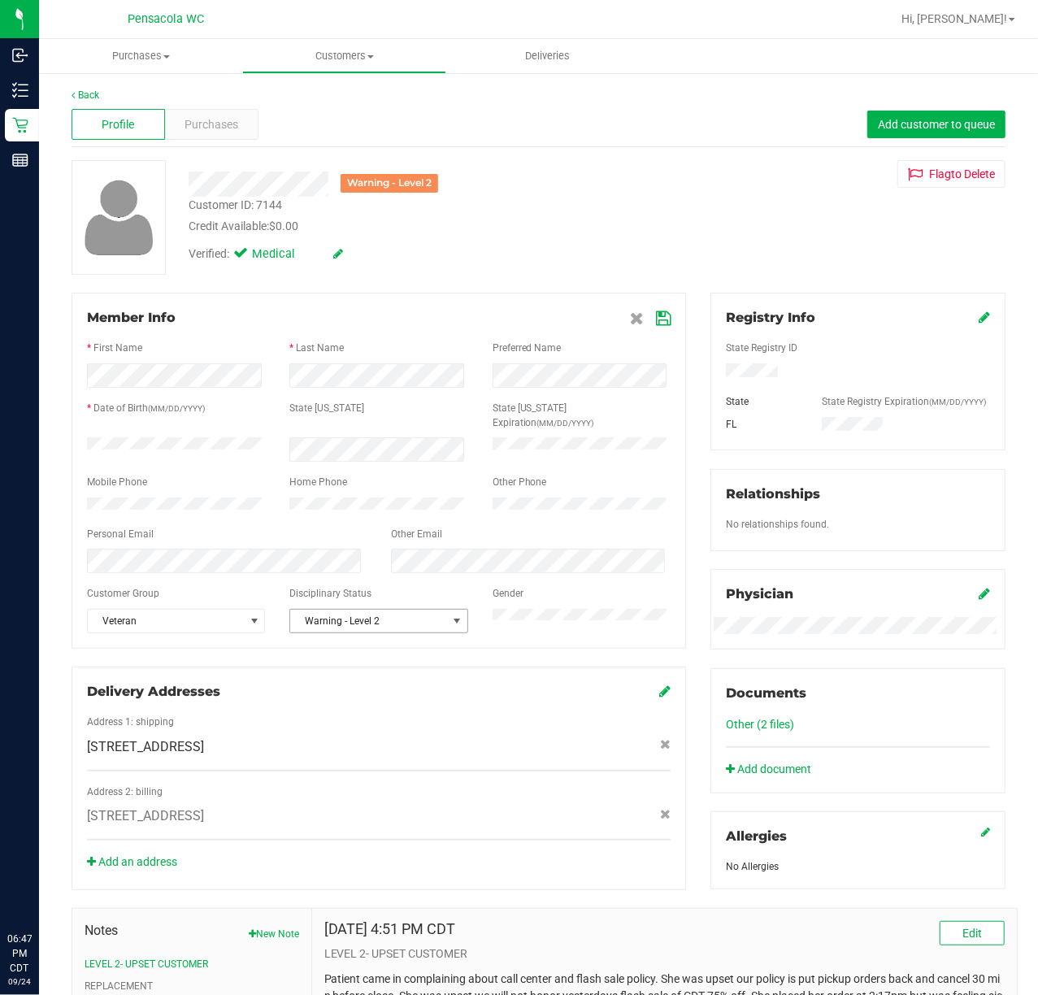
click at [424, 610] on span "Warning - Level 2" at bounding box center [368, 621] width 156 height 23
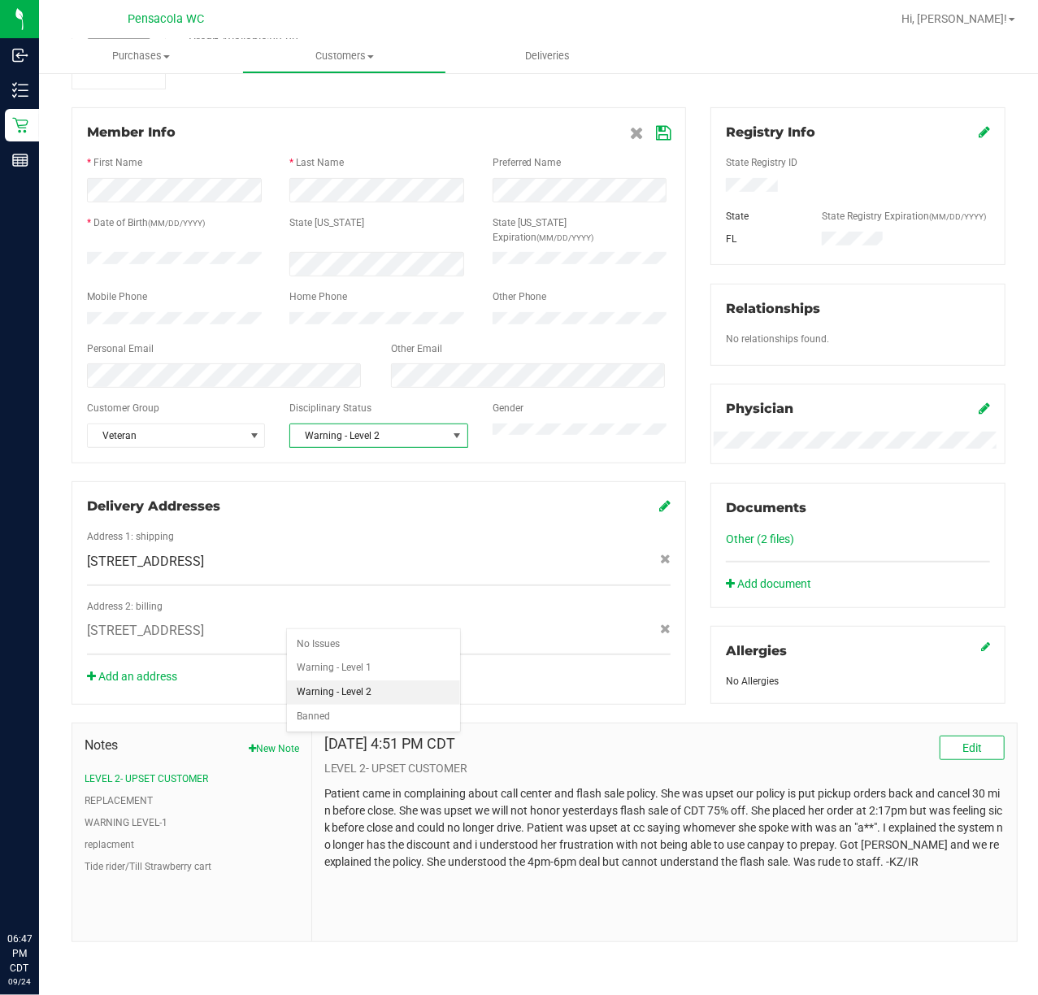
scroll to position [200, 0]
click at [143, 824] on button "WARNING LEVEL-1" at bounding box center [126, 823] width 83 height 15
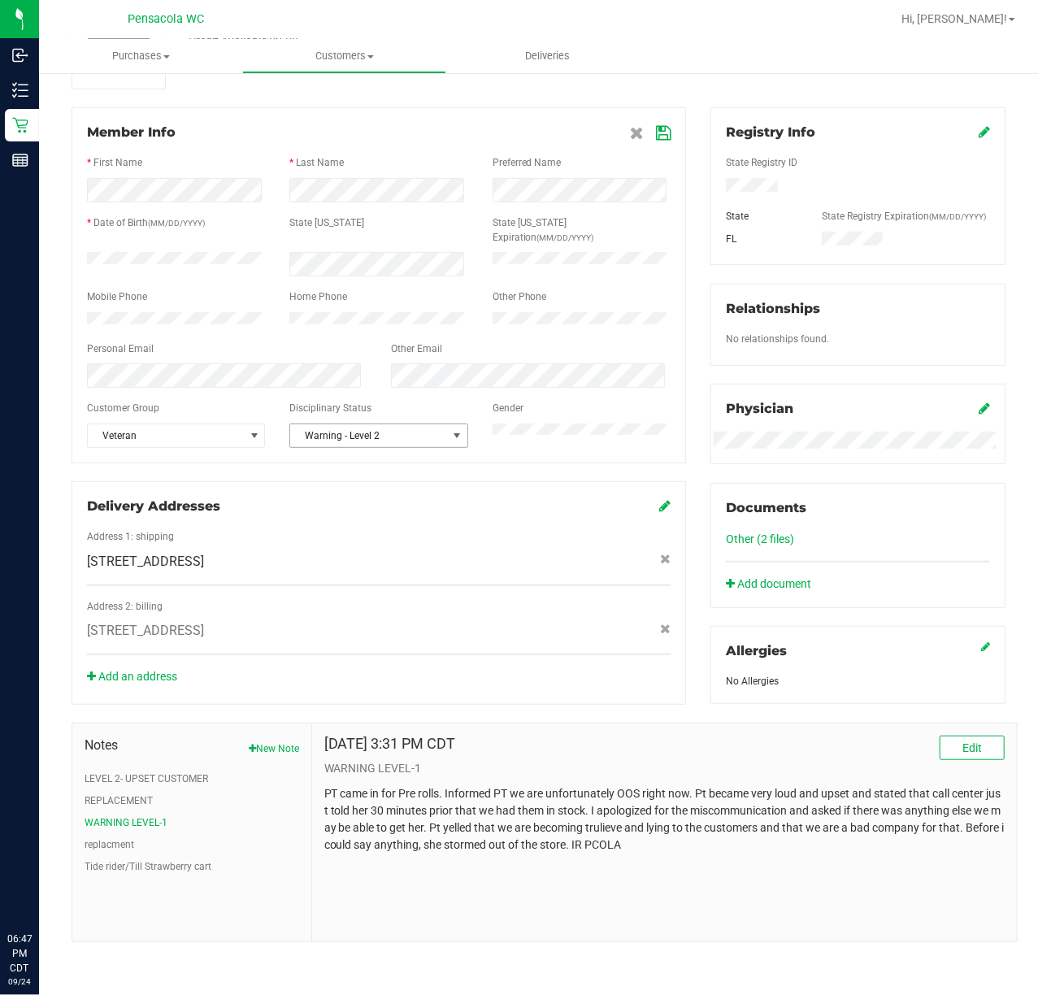
click at [434, 424] on span "Warning - Level 2" at bounding box center [368, 435] width 156 height 23
click at [353, 439] on li "No Issues" at bounding box center [373, 444] width 173 height 24
click at [642, 123] on span at bounding box center [650, 133] width 41 height 20
click at [656, 127] on icon at bounding box center [663, 133] width 15 height 13
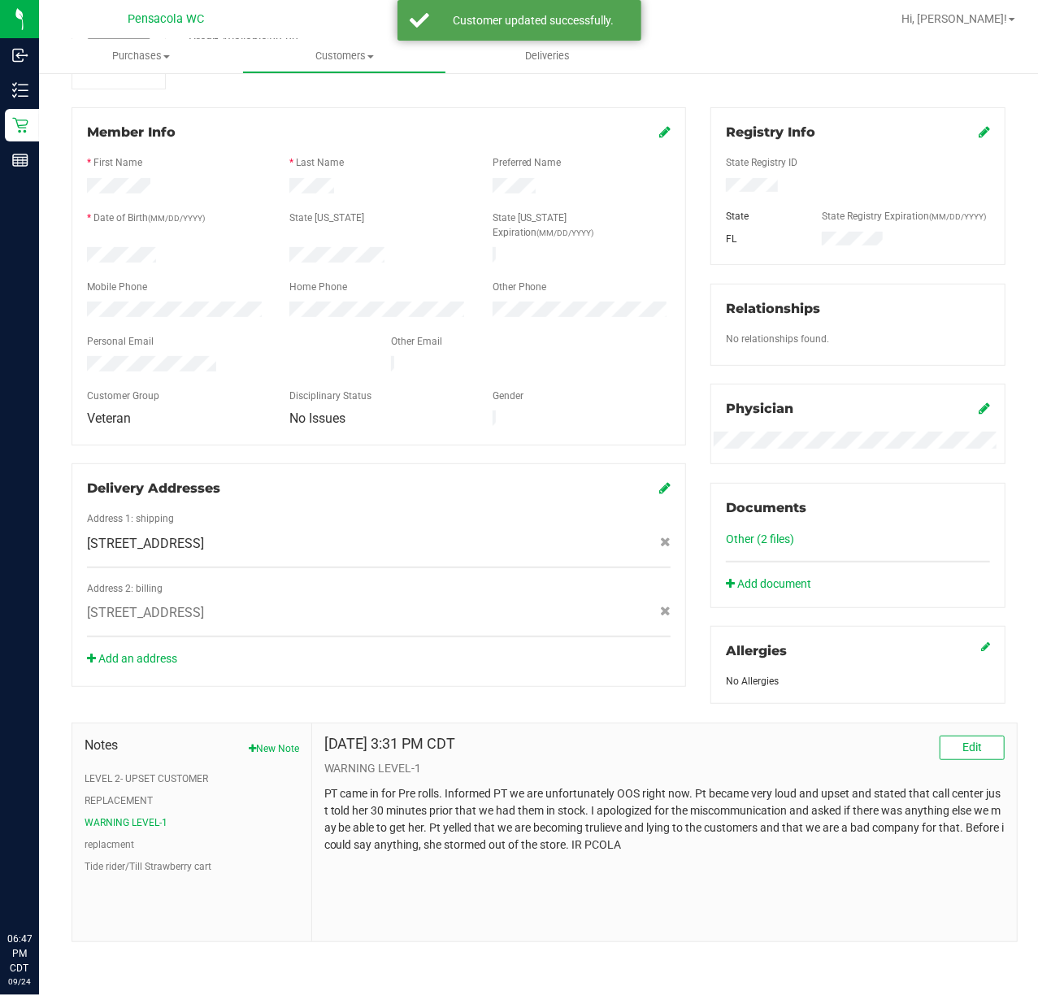
scroll to position [0, 0]
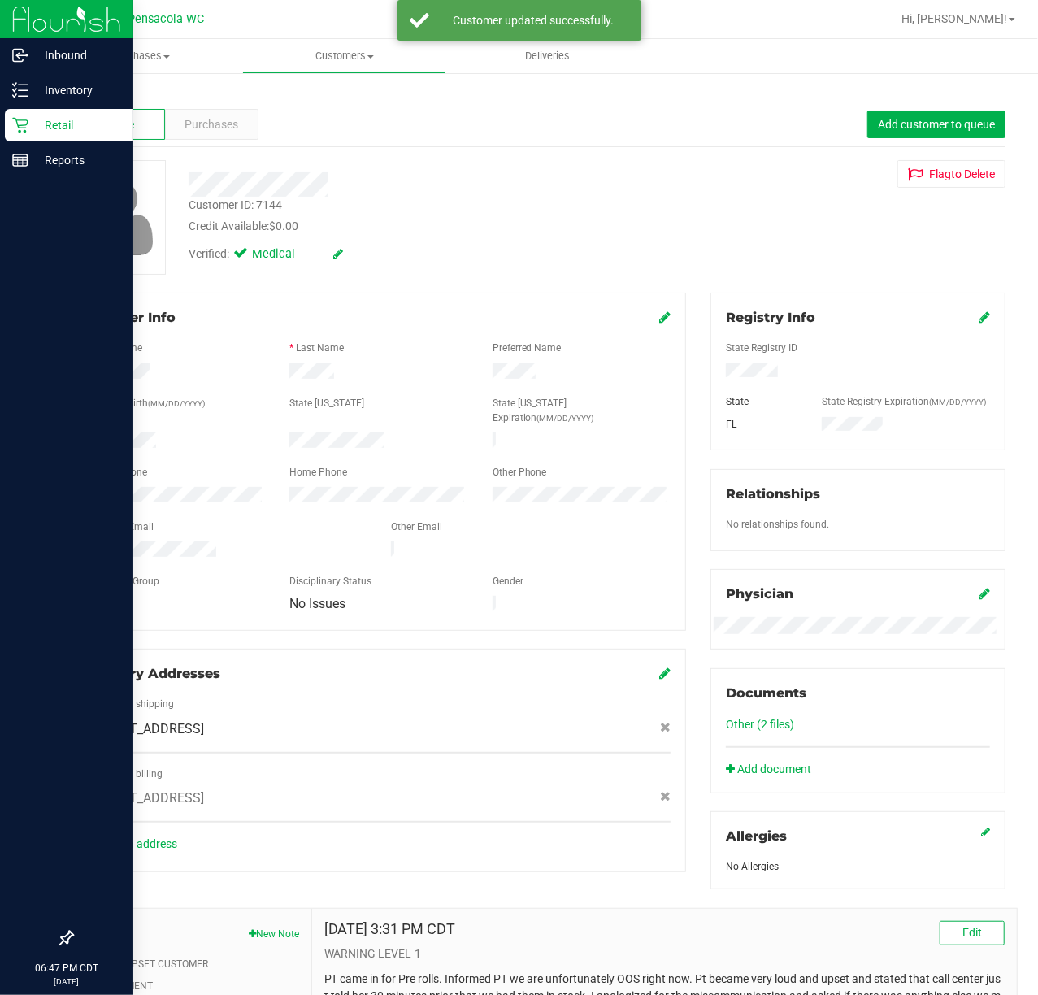
click at [33, 125] on p "Retail" at bounding box center [77, 125] width 98 height 20
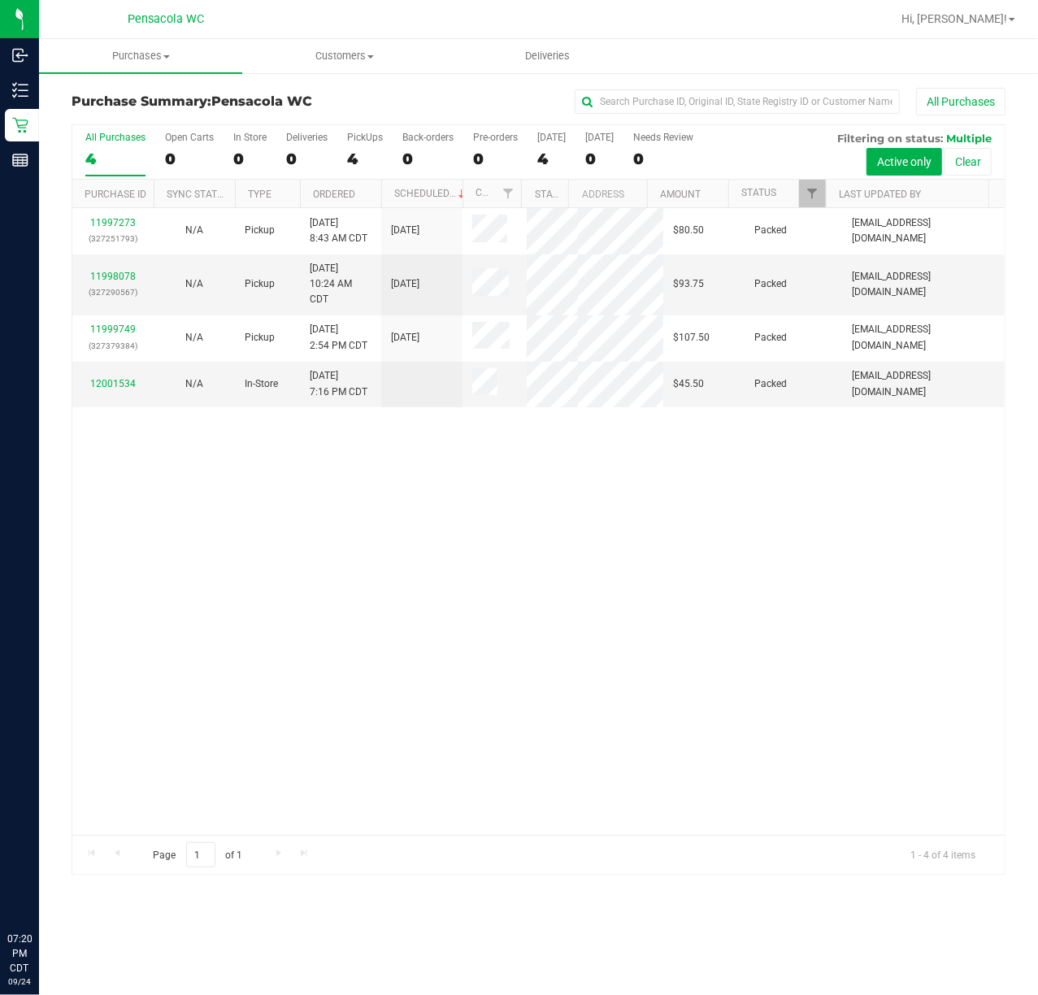
click at [678, 685] on div "11997273 (327251793) N/A Pickup 9/24/2025 8:43 AM CDT 9/24/2025 $80.50 Packed m…" at bounding box center [538, 521] width 933 height 627
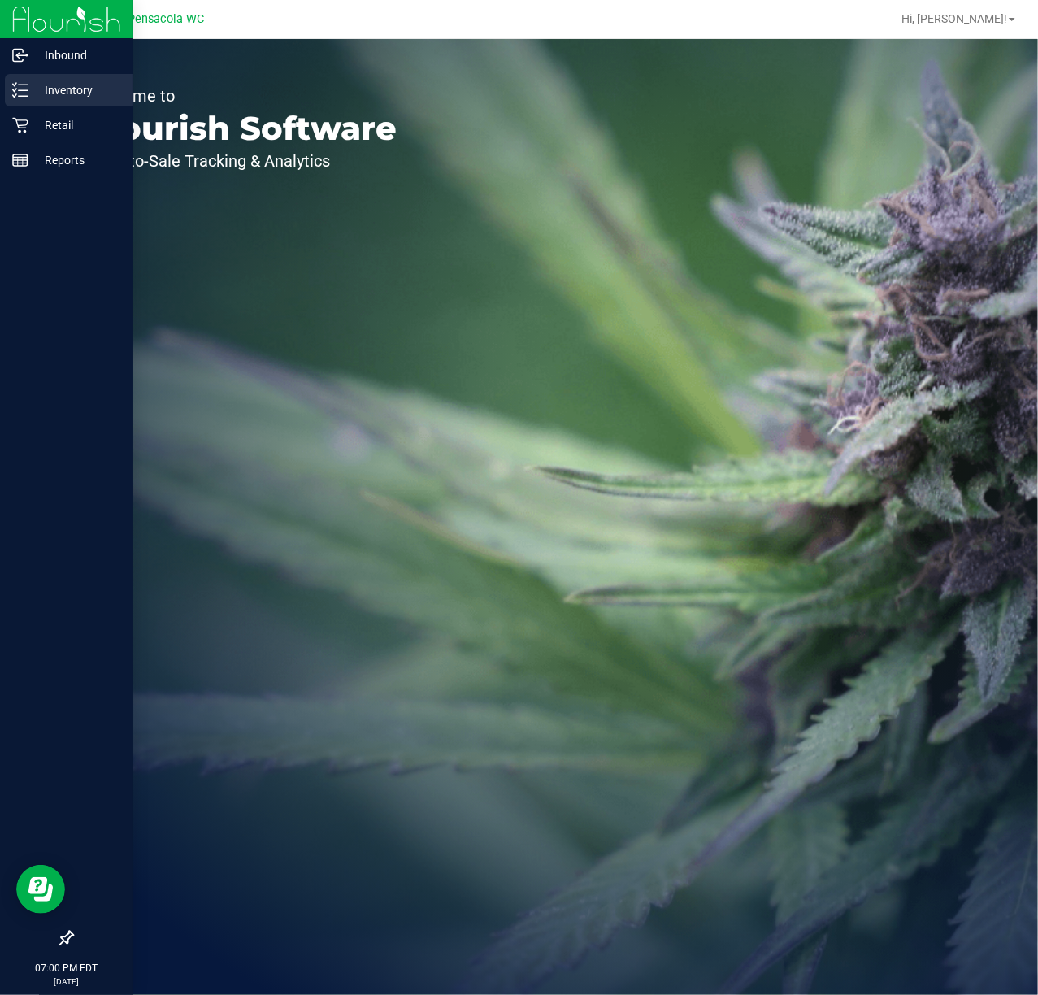
click at [47, 89] on p "Inventory" at bounding box center [77, 90] width 98 height 20
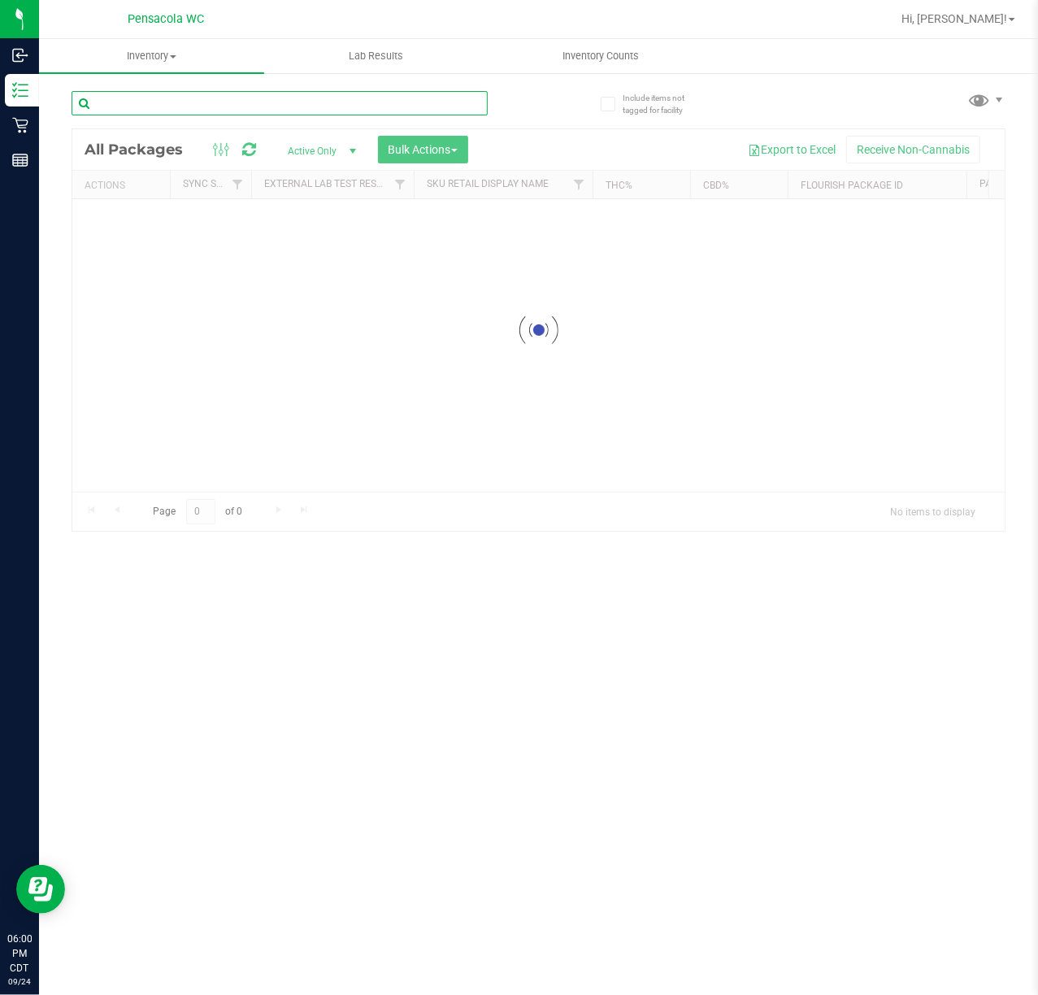
click at [154, 109] on div "Inventory All packages All inventory Waste log Create inventory Lab Results Inv…" at bounding box center [538, 517] width 999 height 956
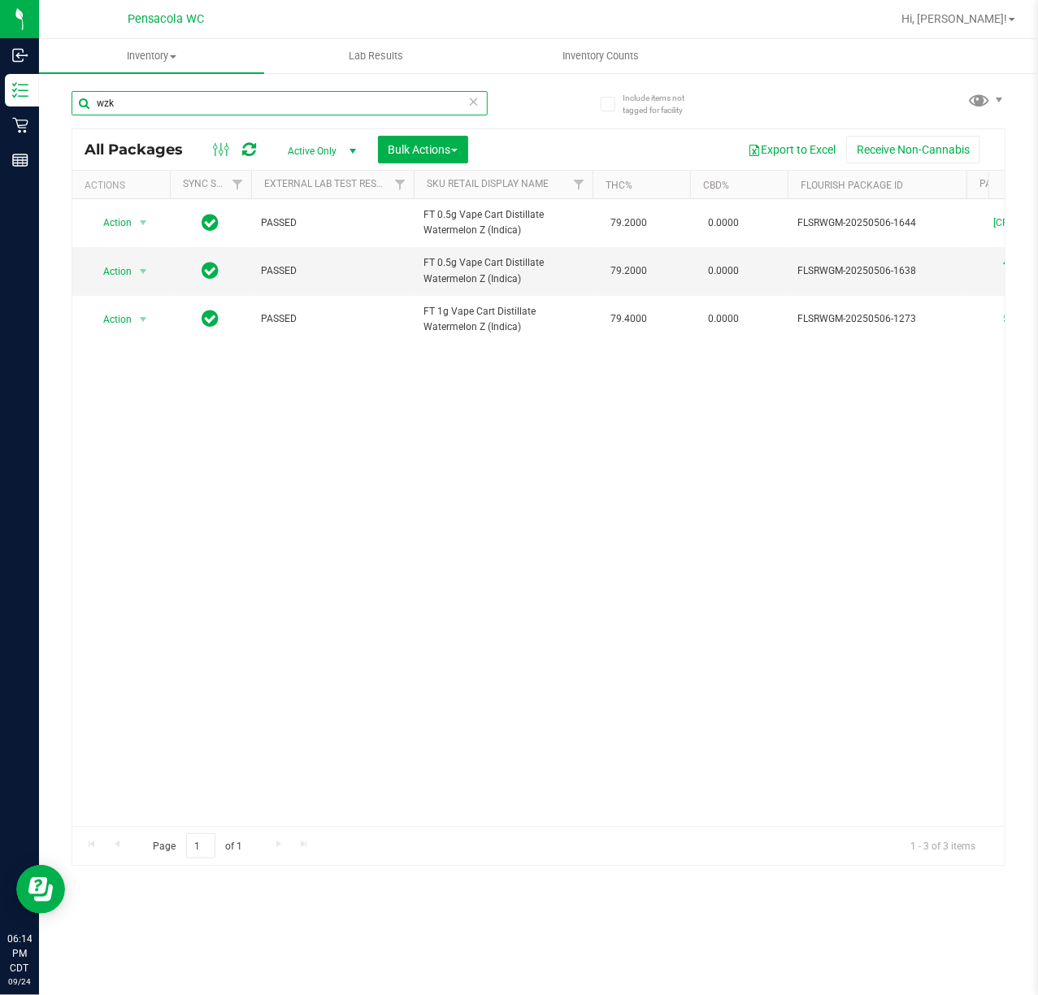
type input "wzk"
drag, startPoint x: 157, startPoint y: 104, endPoint x: -99, endPoint y: 150, distance: 260.1
click at [0, 150] on html "Inbound Inventory Retail Reports 07:50 PM CDT [DATE] 09/24 Pensacola WC Hi, [PE…" at bounding box center [519, 497] width 1038 height 995
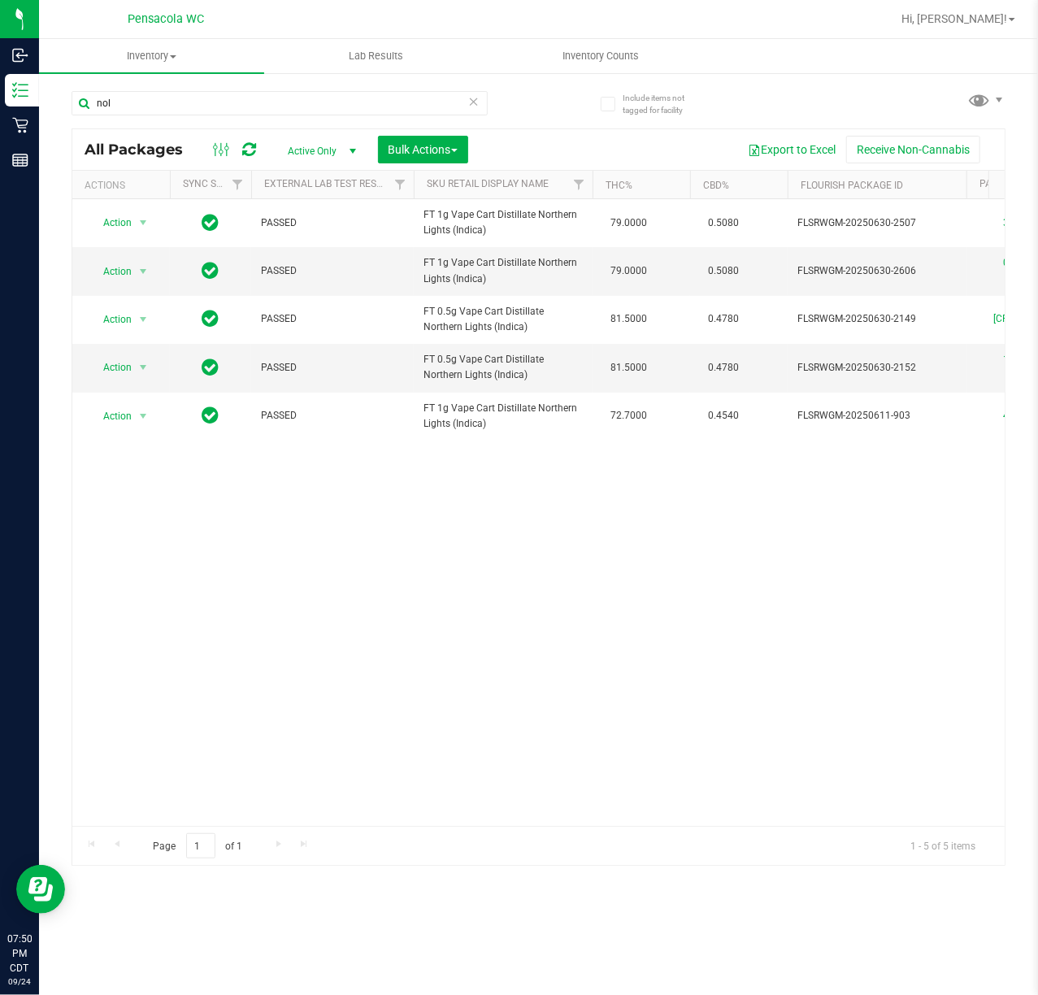
type input "nol"
